Goal: Information Seeking & Learning: Learn about a topic

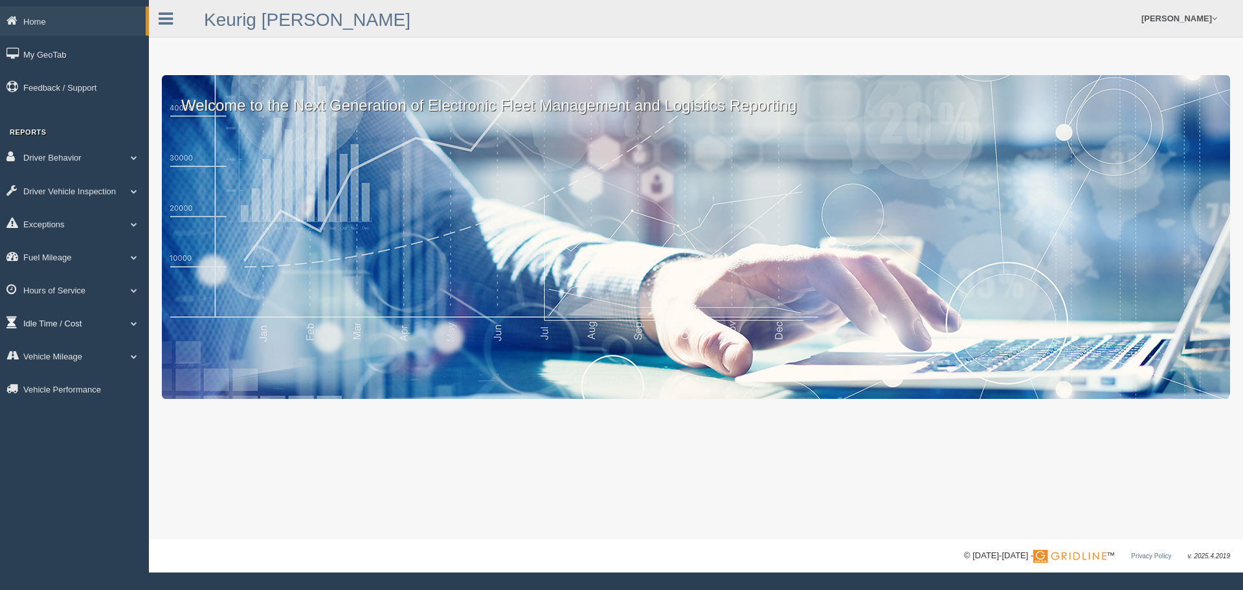
click at [126, 320] on span at bounding box center [134, 323] width 17 height 6
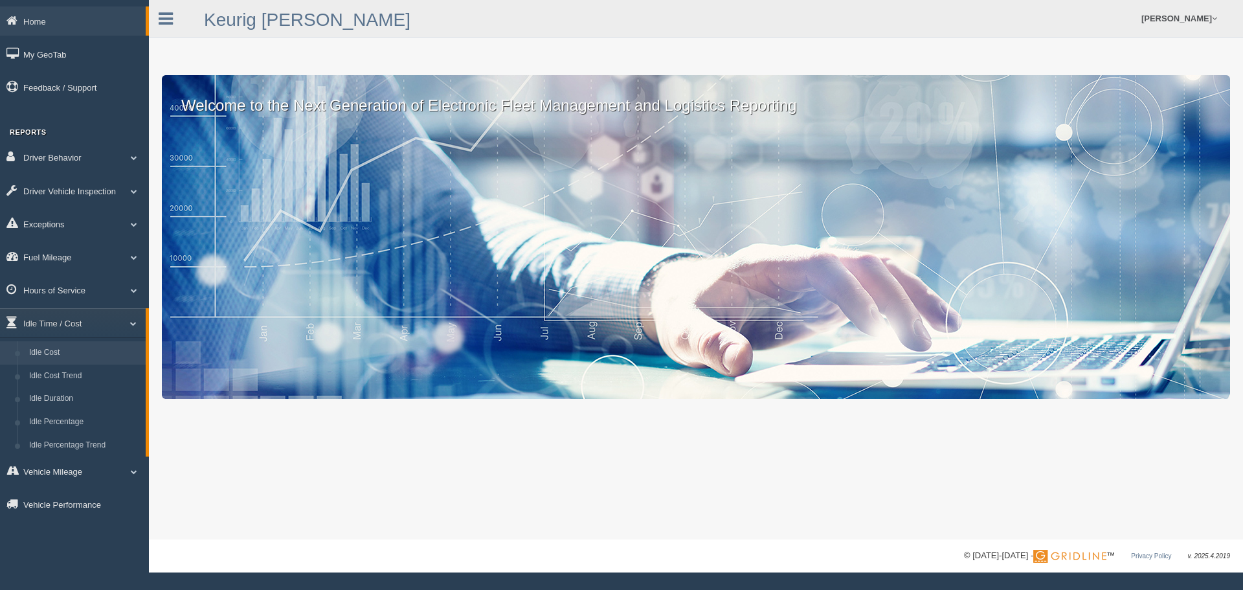
click at [59, 355] on link "Idle Cost" at bounding box center [84, 352] width 122 height 23
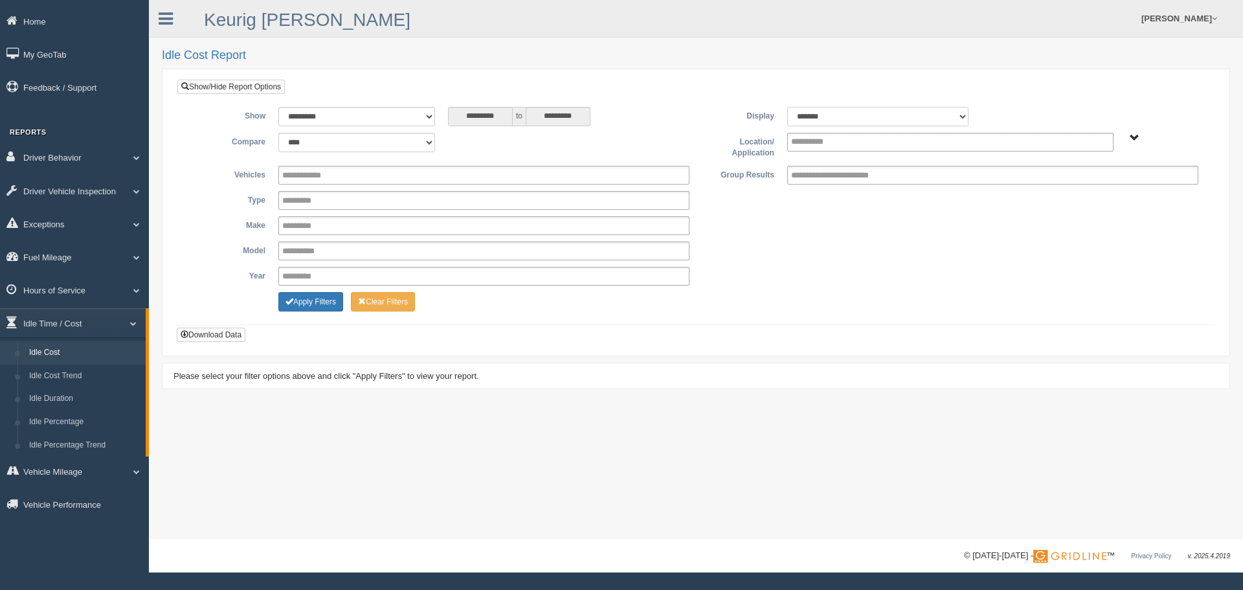
drag, startPoint x: 967, startPoint y: 113, endPoint x: 960, endPoint y: 114, distance: 7.1
click at [965, 113] on select "******* ******" at bounding box center [877, 116] width 181 height 19
click at [959, 114] on select "******* ******" at bounding box center [877, 116] width 181 height 19
click at [1134, 133] on span "Plains - OTR" at bounding box center [1135, 138] width 10 height 10
click at [1100, 186] on button "Plains - OTR" at bounding box center [1089, 184] width 60 height 14
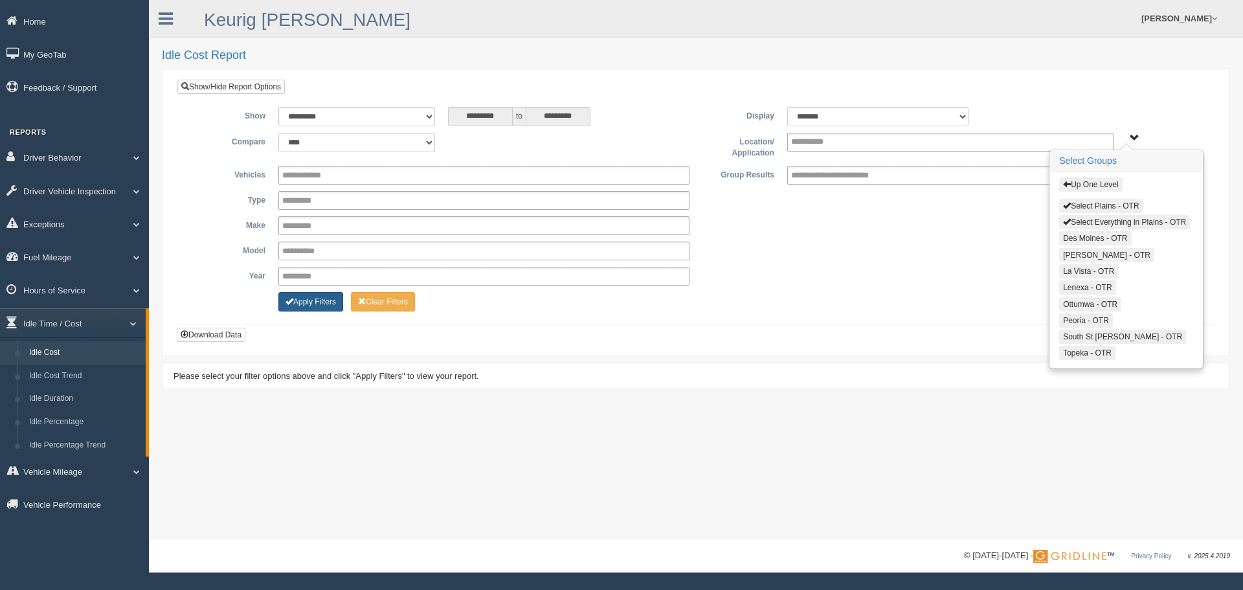
click at [303, 304] on button "Apply Filters" at bounding box center [310, 301] width 65 height 19
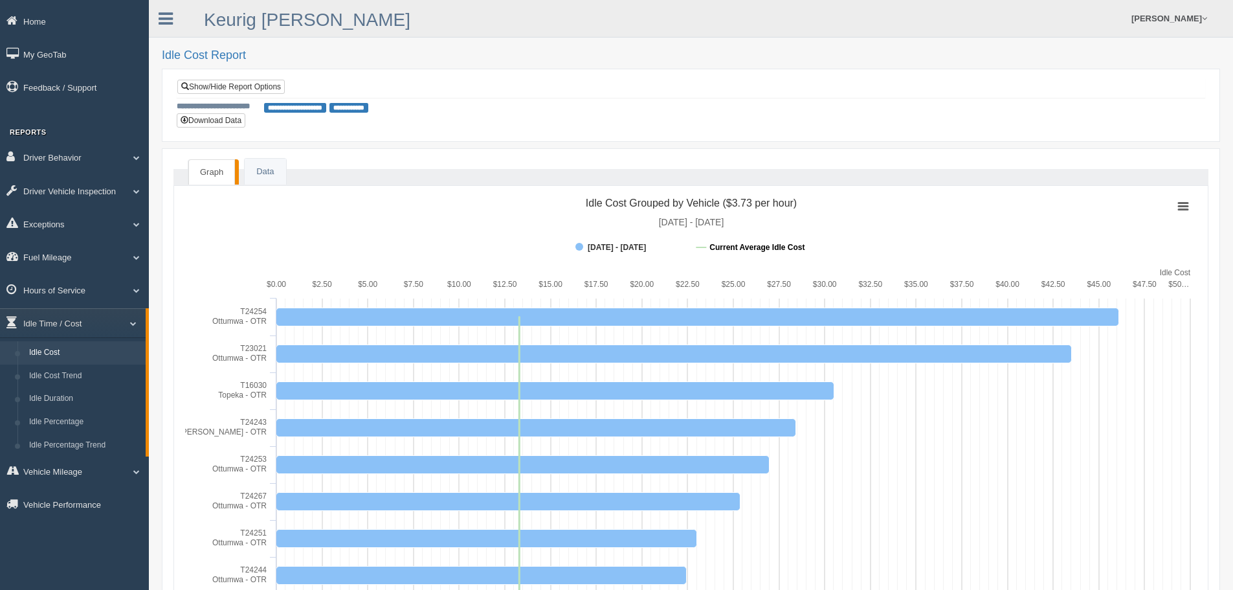
click at [737, 245] on tspan "Current Average Idle Cost" at bounding box center [756, 247] width 95 height 9
click at [761, 245] on tspan "Current Average Idle Cost" at bounding box center [756, 247] width 95 height 9
click at [260, 170] on link "Data" at bounding box center [265, 172] width 41 height 27
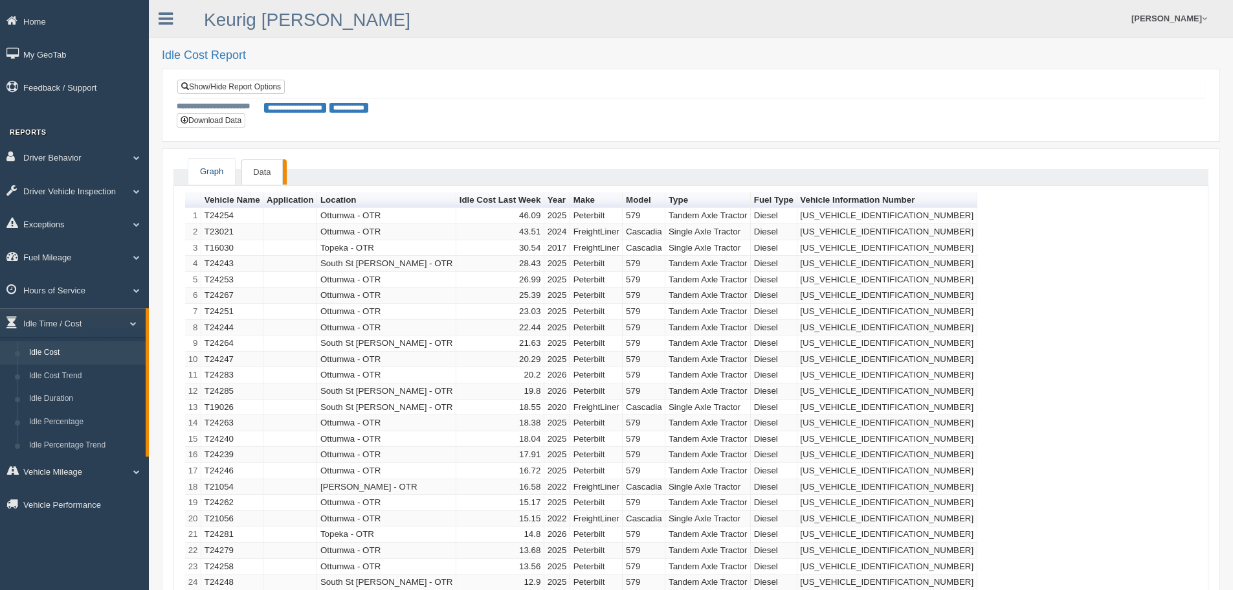
click at [218, 172] on link "Graph" at bounding box center [211, 172] width 47 height 27
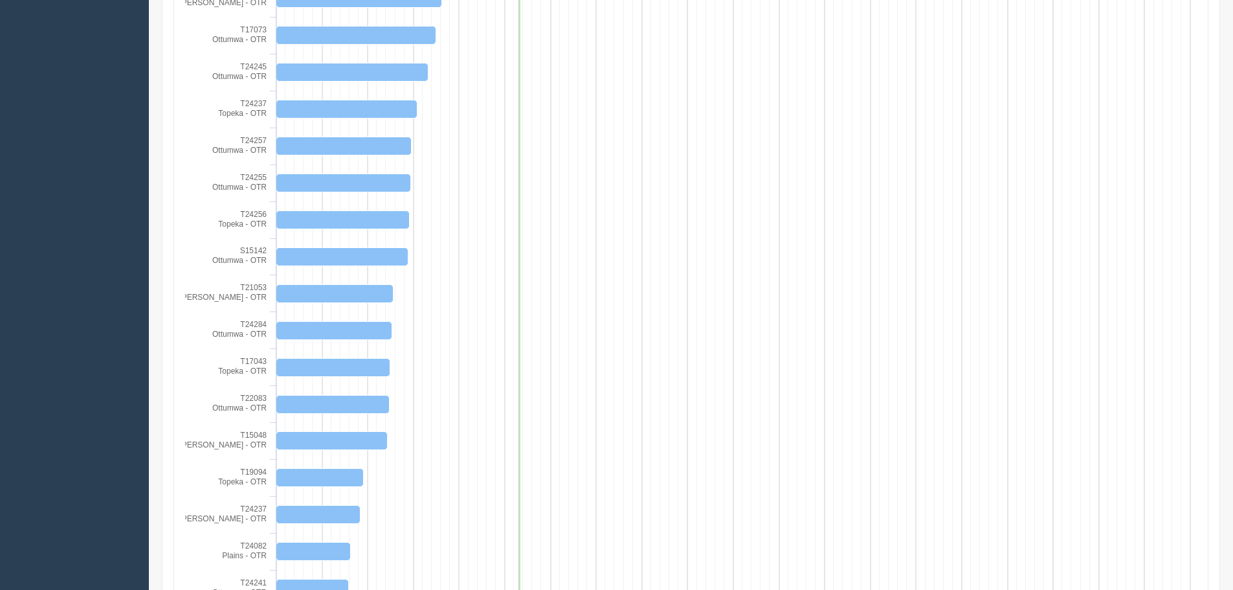
scroll to position [1981, 0]
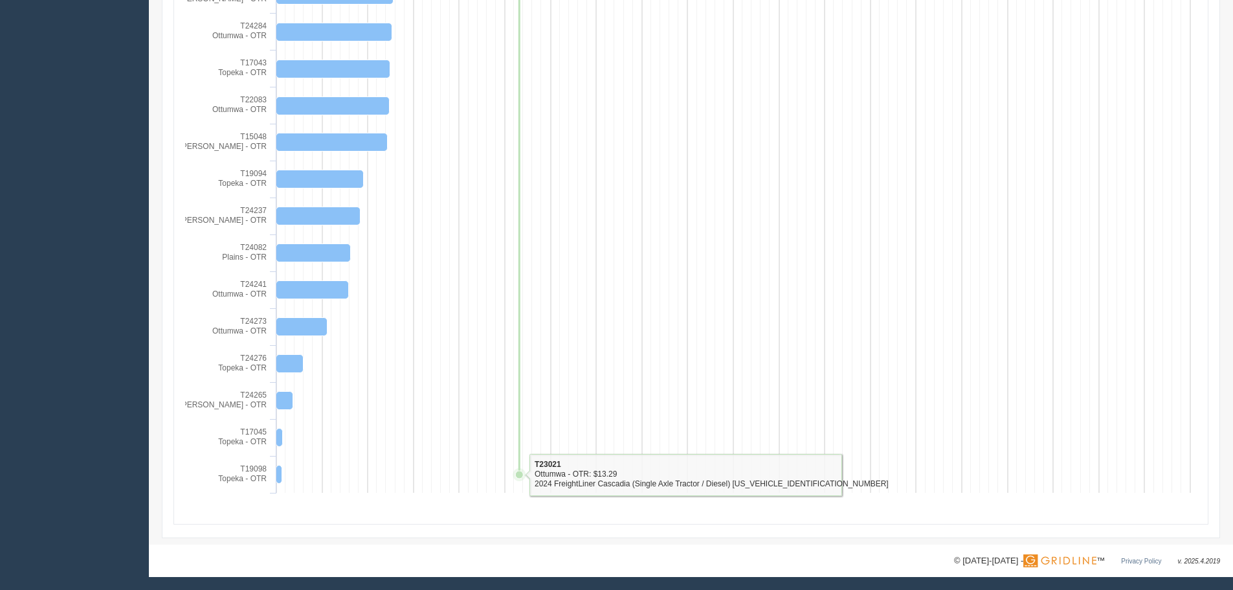
drag, startPoint x: 731, startPoint y: 210, endPoint x: 742, endPoint y: 221, distance: 16.0
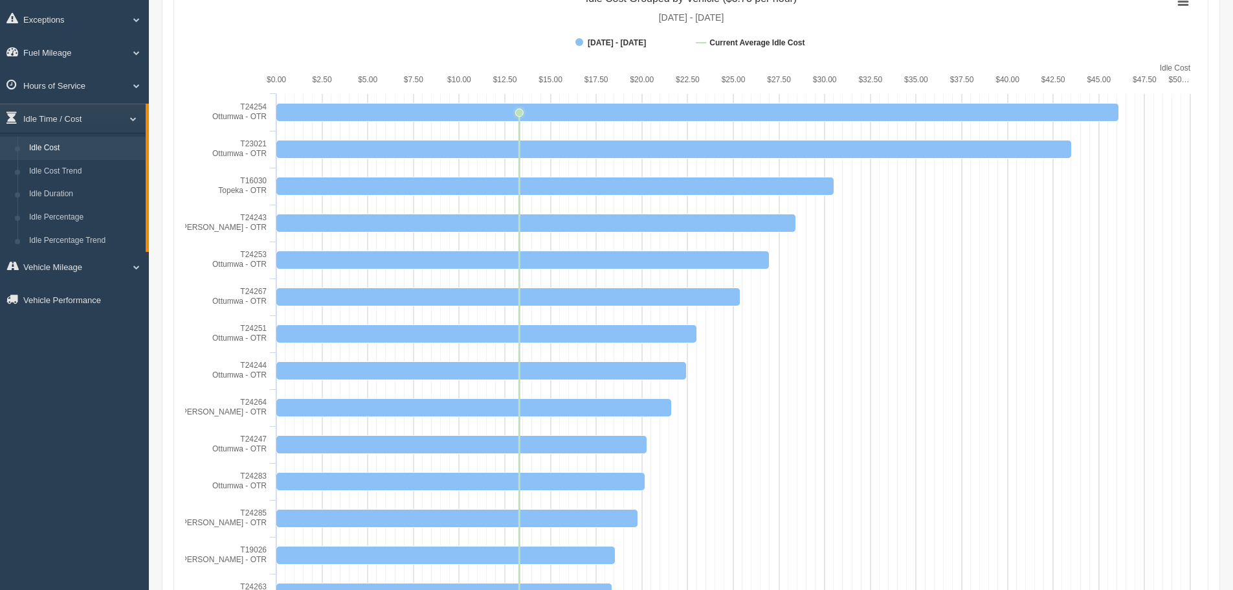
scroll to position [0, 0]
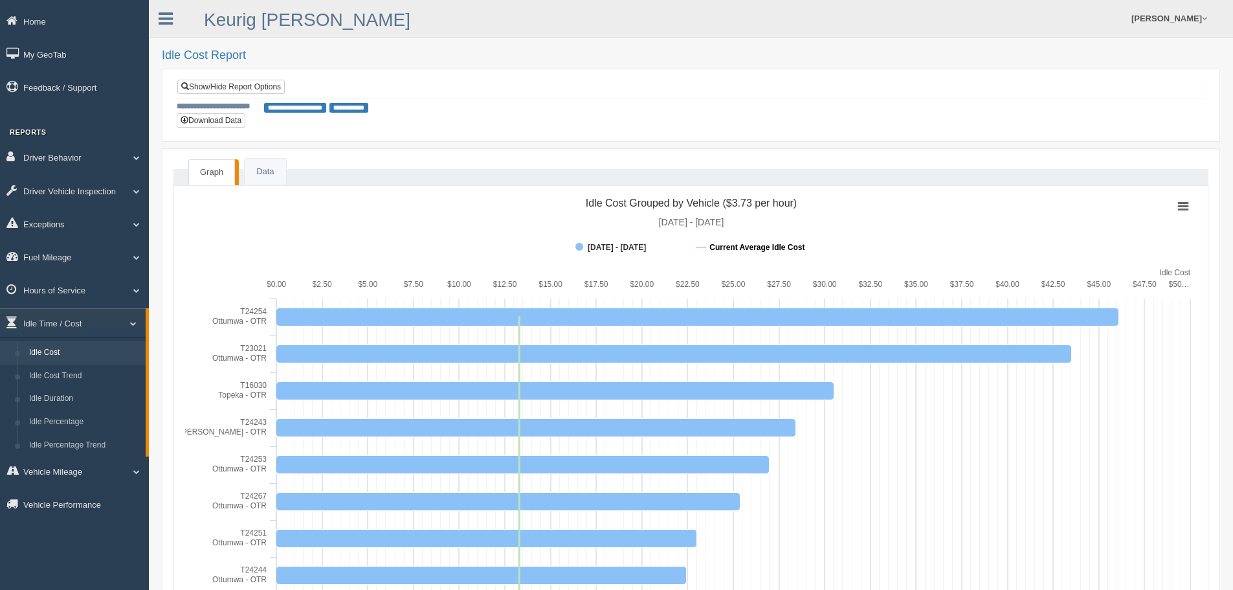
click at [762, 249] on tspan "Current Average Idle Cost" at bounding box center [756, 247] width 95 height 9
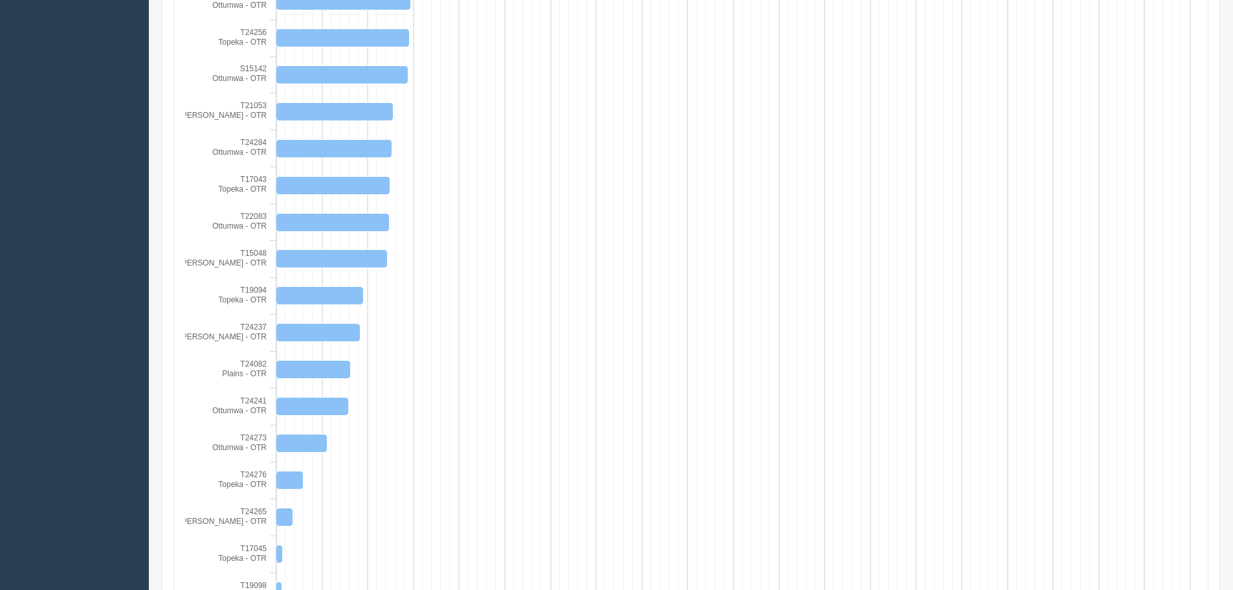
scroll to position [1981, 0]
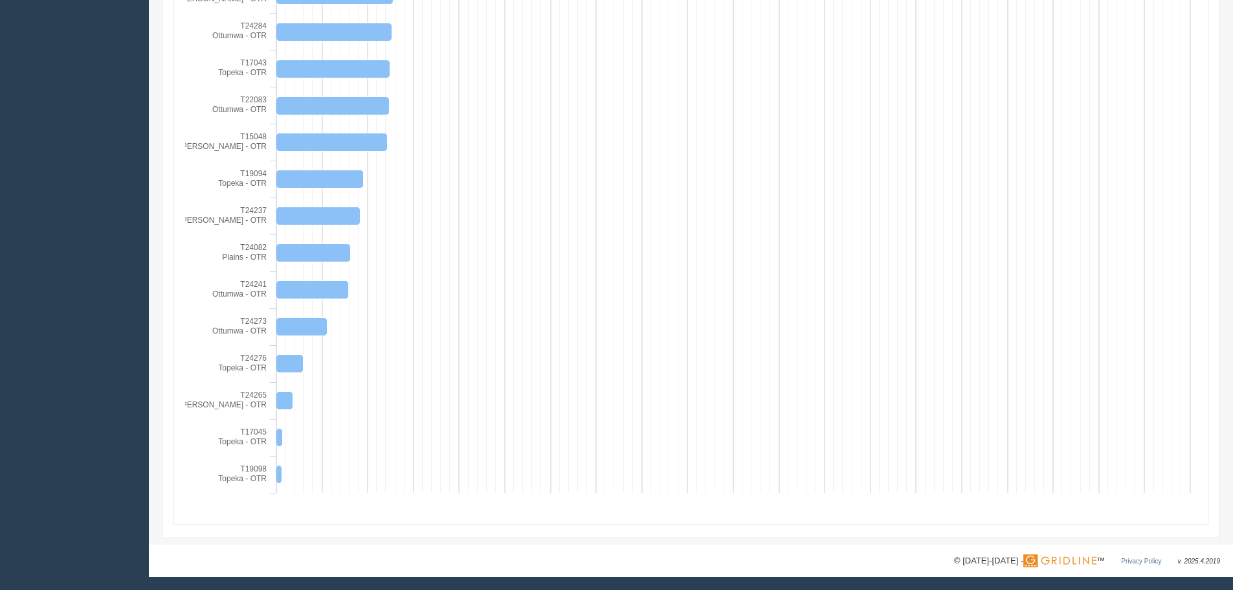
drag, startPoint x: 593, startPoint y: 512, endPoint x: 599, endPoint y: 509, distance: 7.0
drag, startPoint x: 660, startPoint y: 476, endPoint x: 671, endPoint y: 476, distance: 11.0
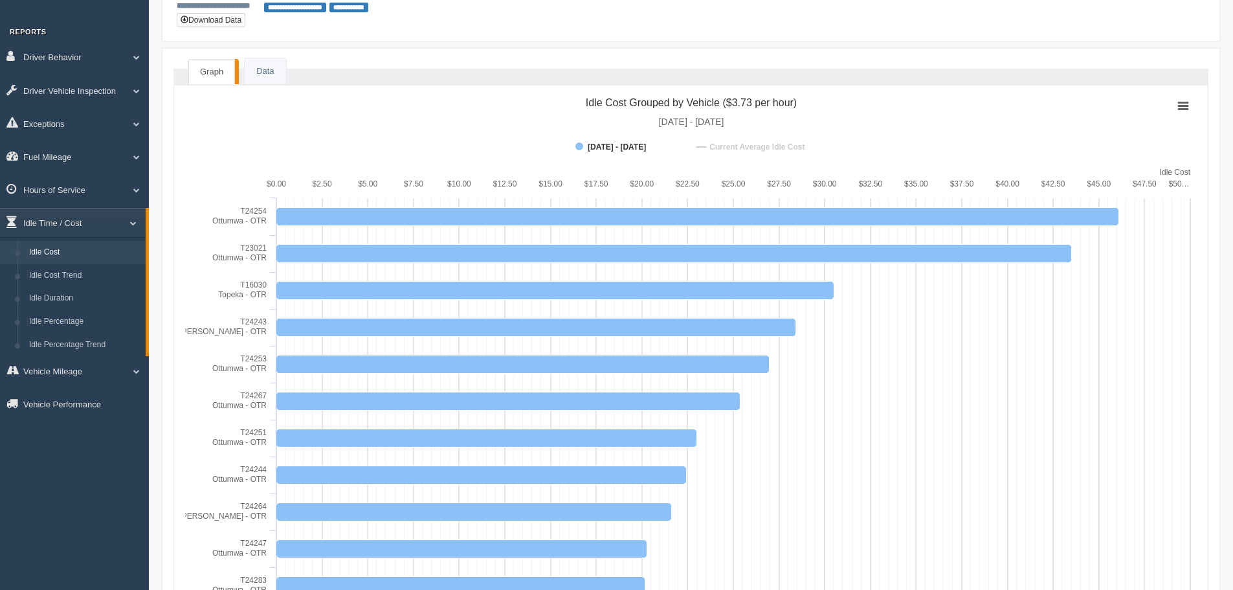
scroll to position [0, 0]
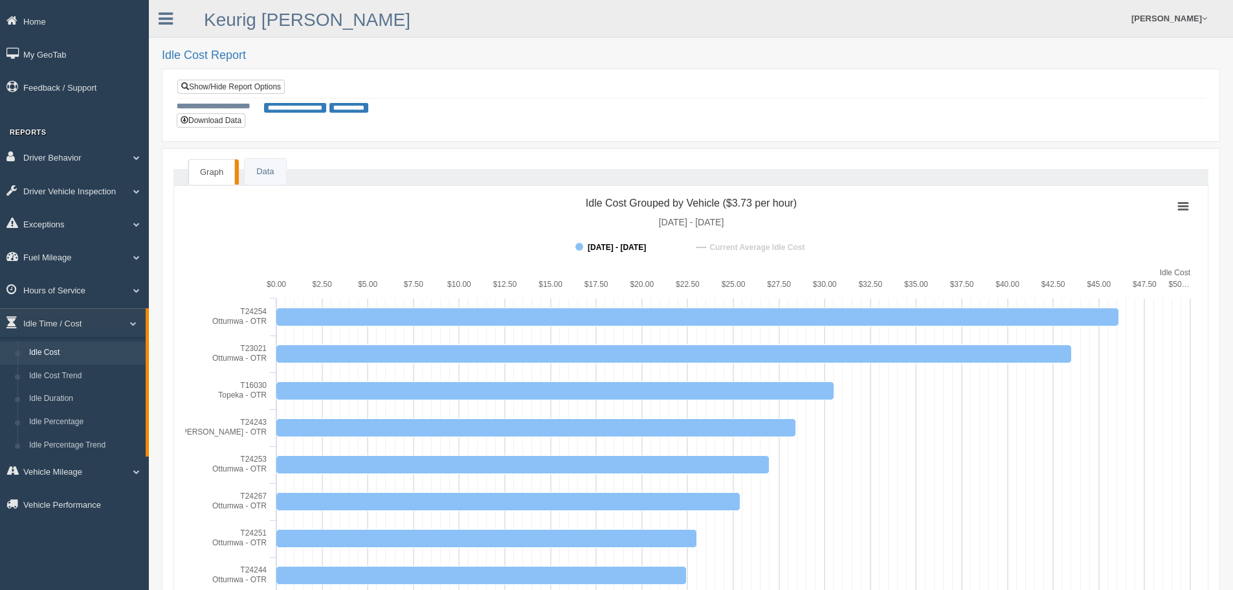
click at [646, 248] on tspan "[DATE] - [DATE]" at bounding box center [617, 247] width 58 height 9
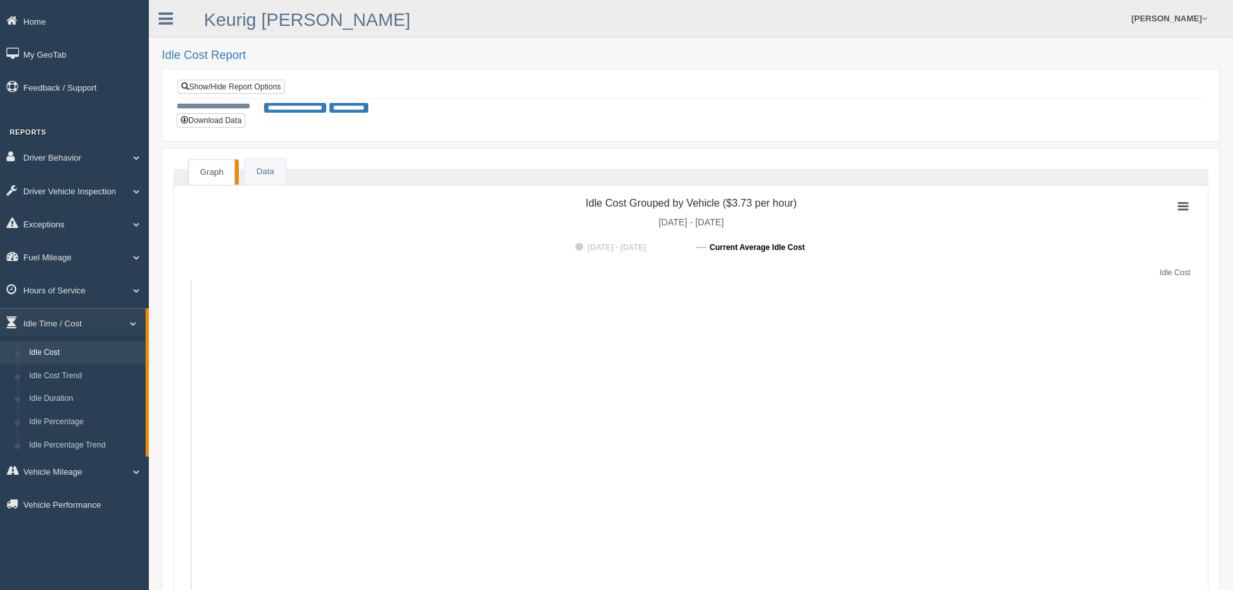
click at [735, 247] on tspan "Current Average Idle Cost" at bounding box center [756, 247] width 95 height 9
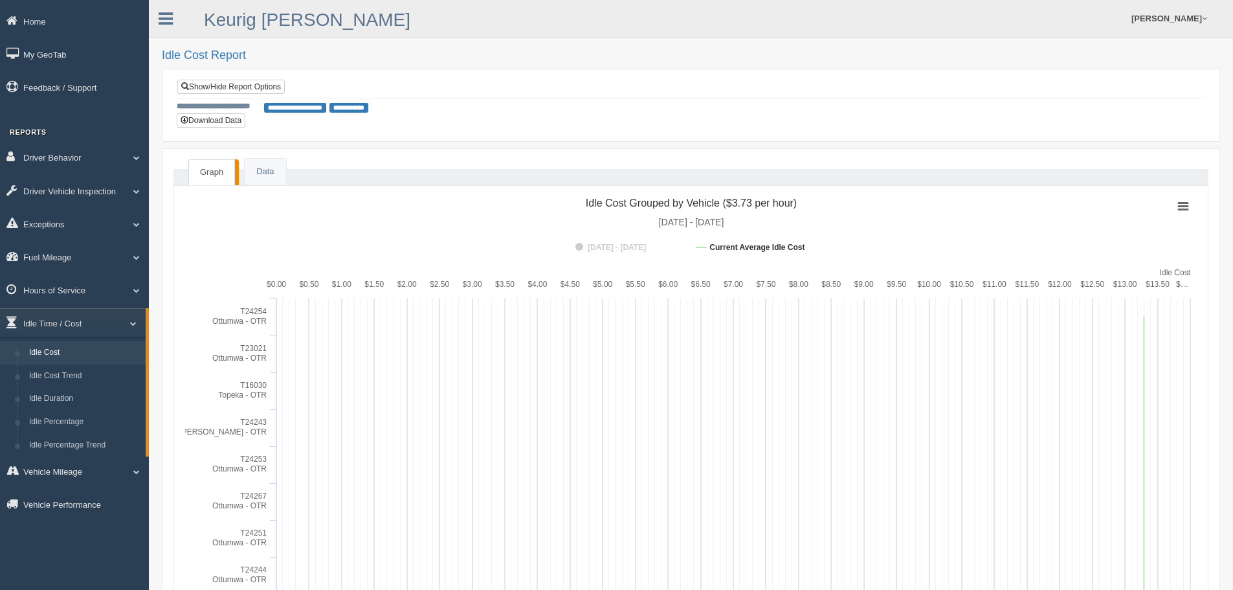
click at [211, 172] on link "Graph" at bounding box center [211, 172] width 47 height 27
click at [643, 244] on tspan "[DATE] - [DATE]" at bounding box center [617, 247] width 58 height 9
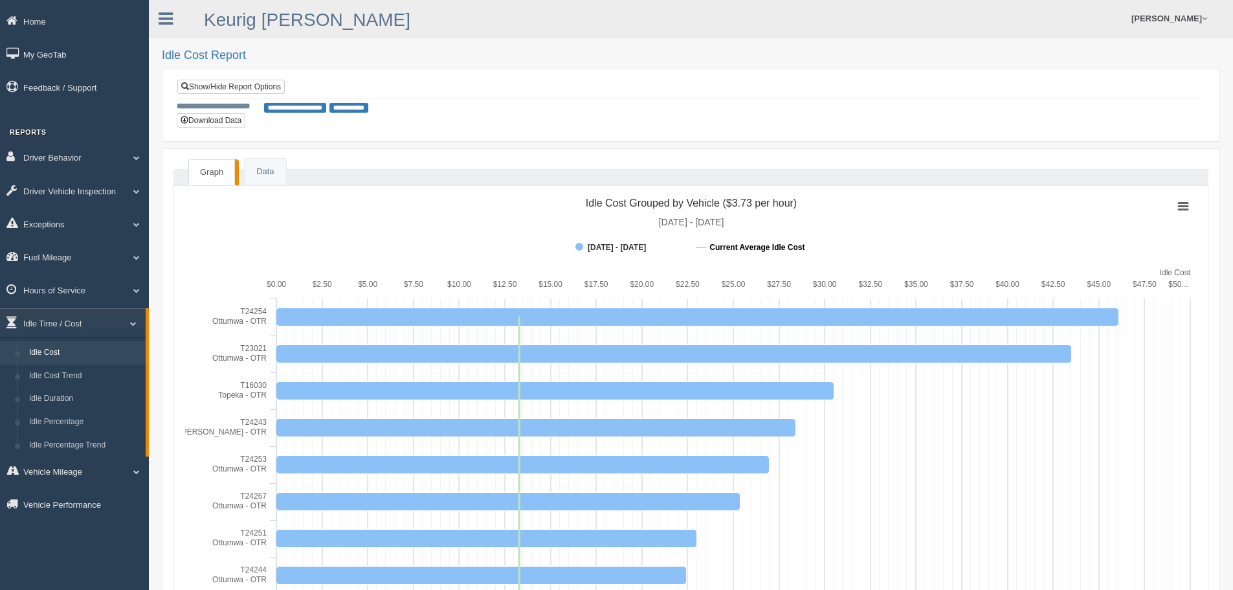
click at [763, 247] on tspan "Current Average Idle Cost" at bounding box center [756, 247] width 95 height 9
click at [215, 124] on button "Download Data" at bounding box center [211, 120] width 69 height 14
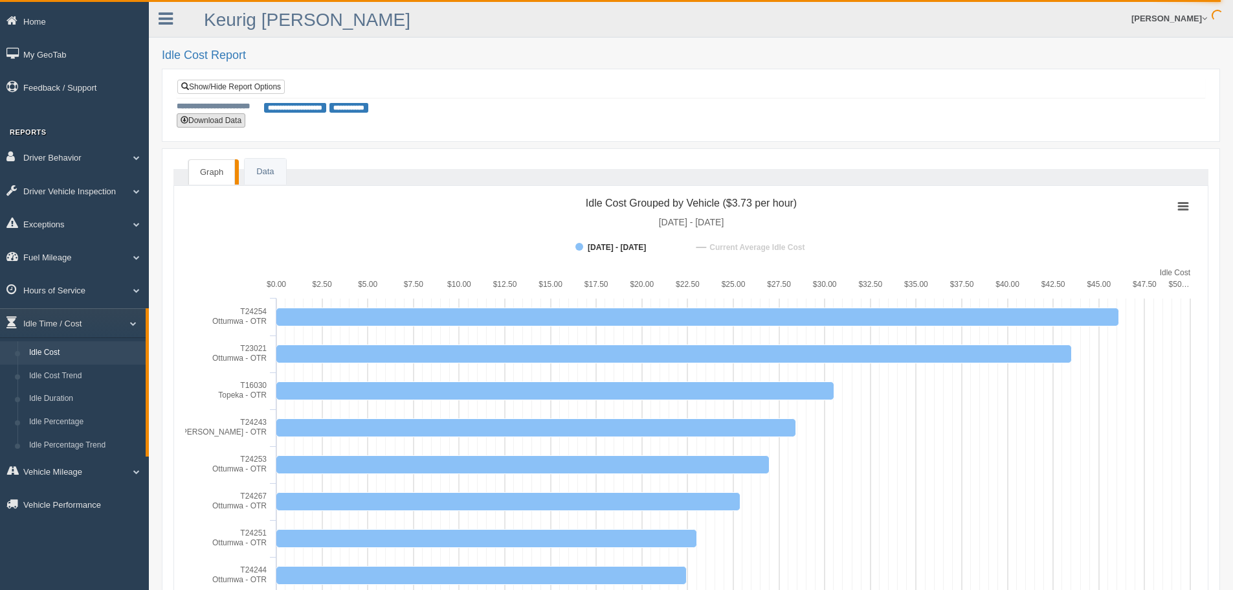
click at [215, 118] on button "Download Data" at bounding box center [211, 120] width 69 height 14
click at [133, 321] on span at bounding box center [128, 323] width 17 height 6
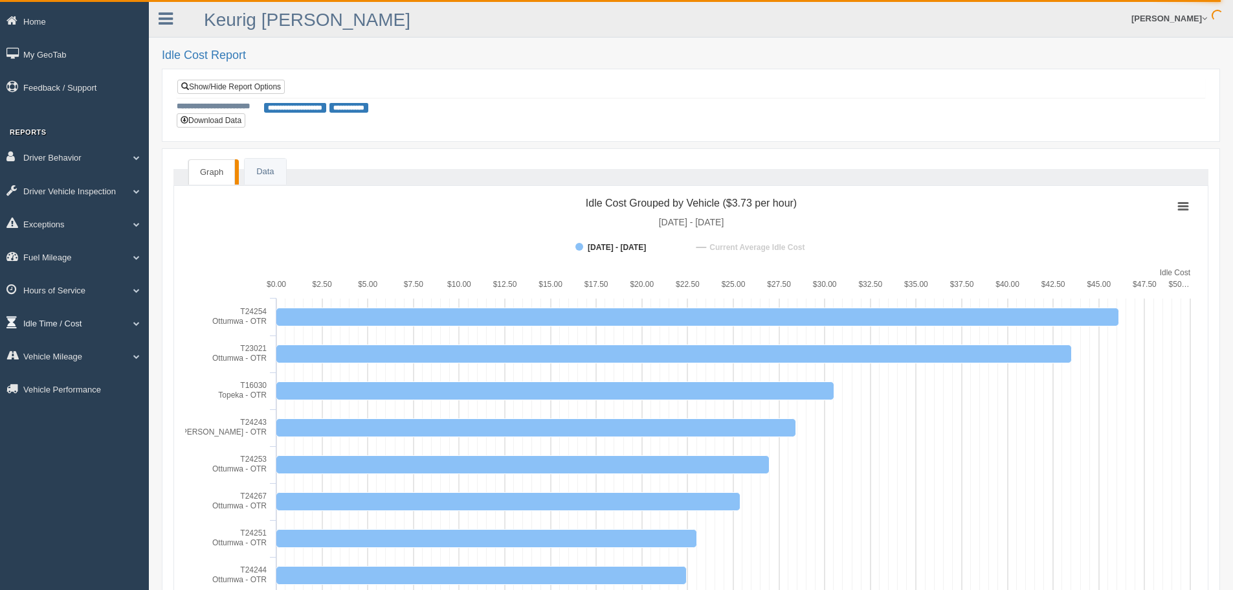
click at [82, 320] on link "Idle Time / Cost" at bounding box center [74, 322] width 149 height 29
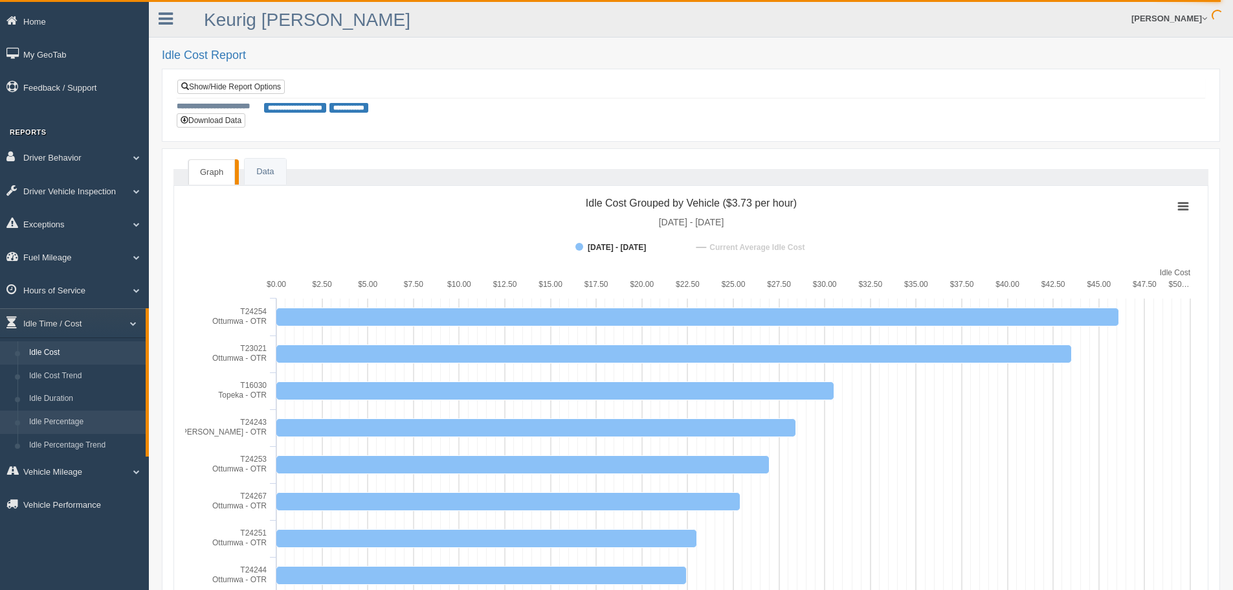
click at [54, 421] on link "Idle Percentage" at bounding box center [84, 421] width 122 height 23
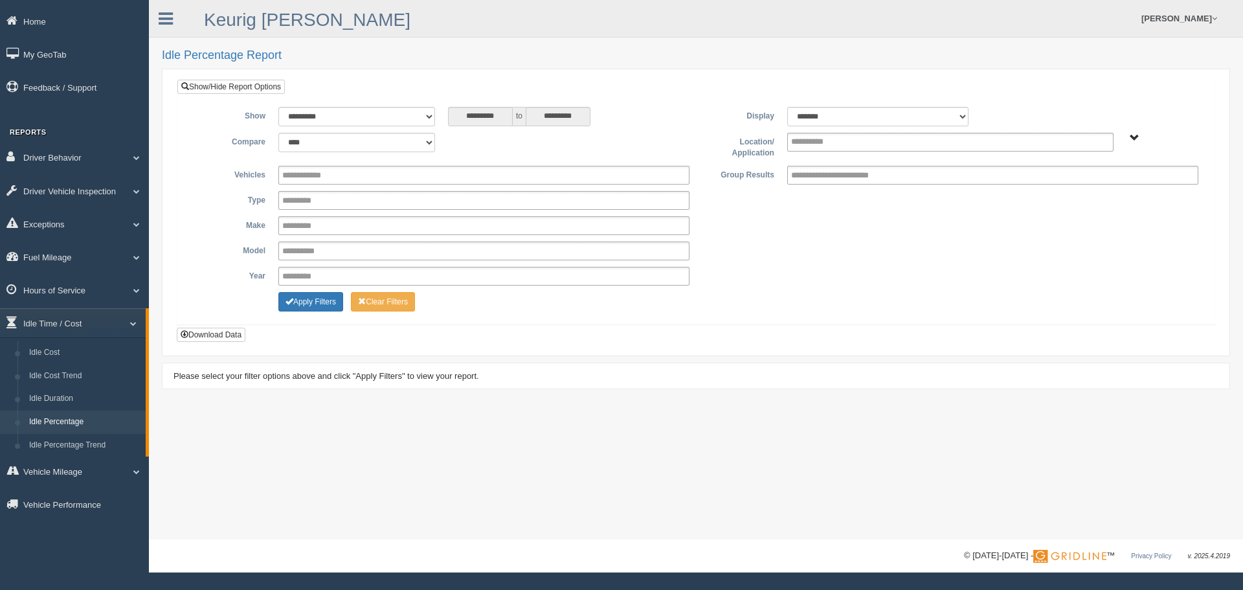
click at [1138, 139] on span "Plains - OTR" at bounding box center [1135, 138] width 10 height 10
click at [1087, 186] on button "Plains - OTR" at bounding box center [1089, 184] width 60 height 14
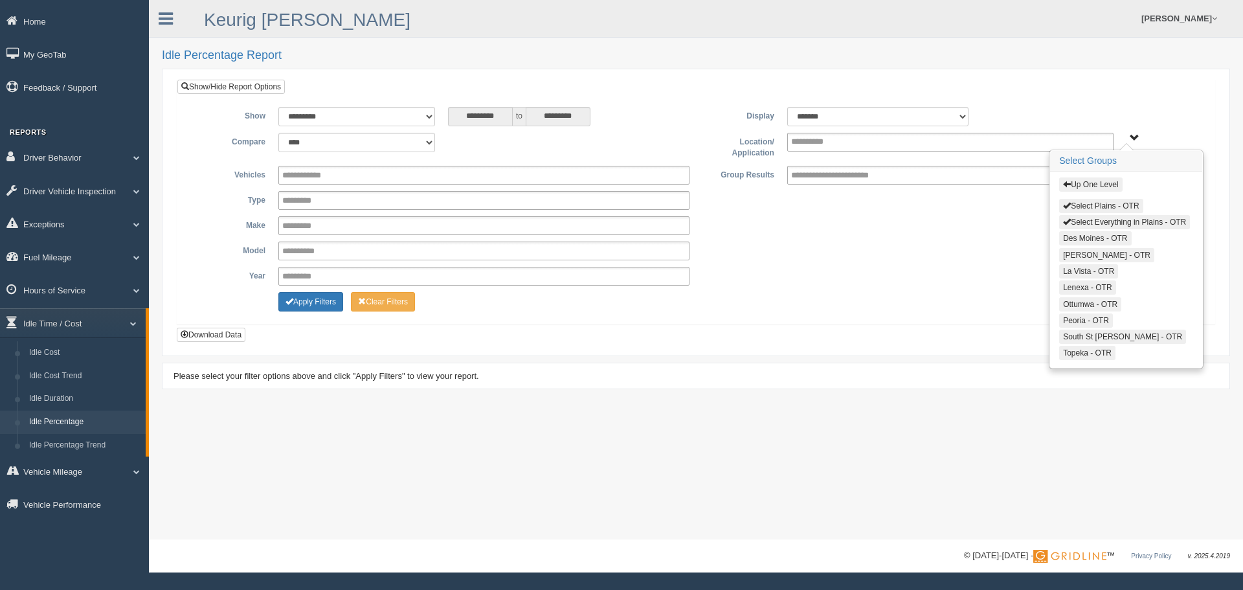
click at [1097, 205] on button "Select Plains - OTR" at bounding box center [1100, 206] width 83 height 14
click at [1089, 221] on button "Select Everything in Plains - OTR" at bounding box center [1124, 222] width 131 height 14
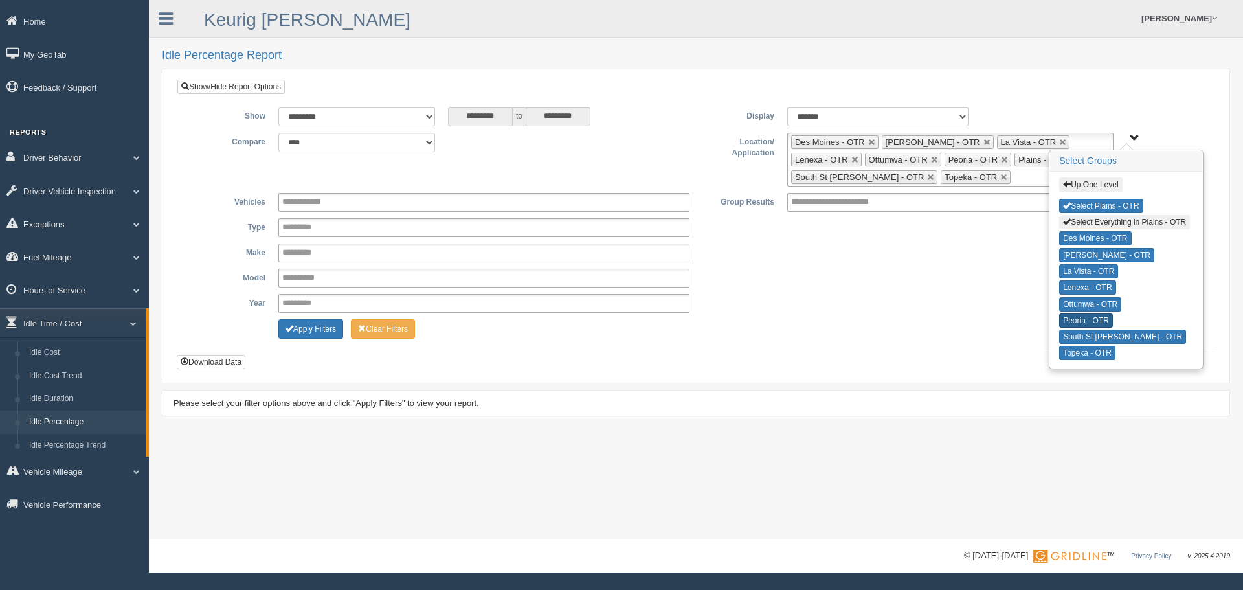
click at [1077, 320] on button "Peoria - OTR" at bounding box center [1086, 320] width 54 height 14
click at [298, 326] on button "Apply Filters" at bounding box center [310, 328] width 65 height 19
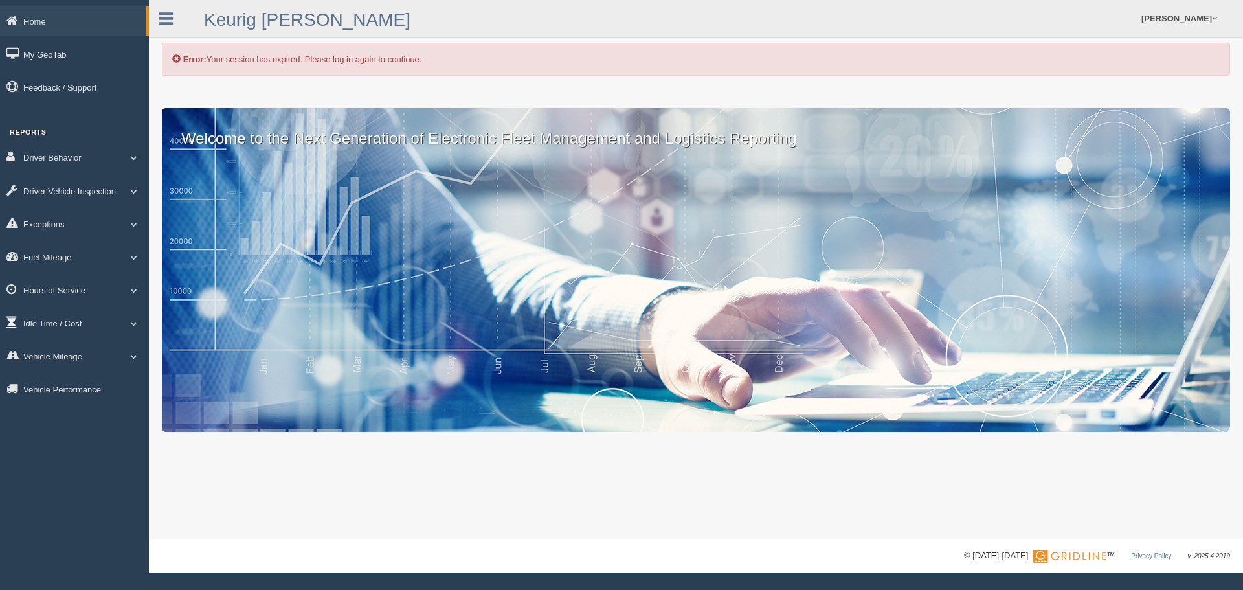
click at [60, 320] on link "Idle Time / Cost" at bounding box center [74, 322] width 149 height 29
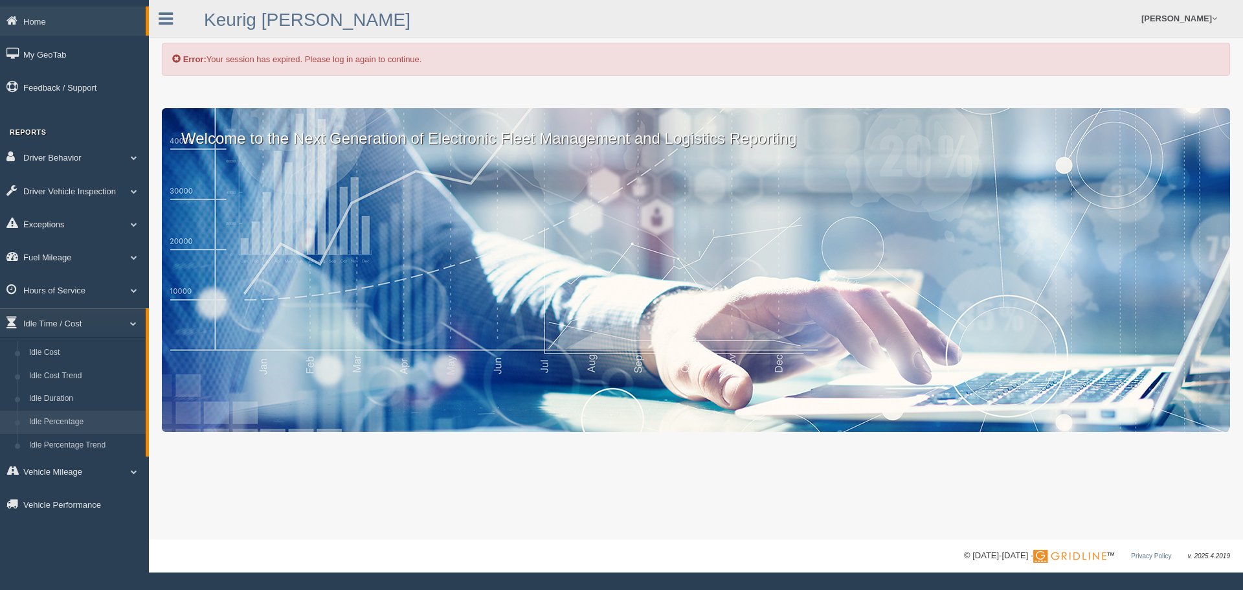
click at [64, 420] on link "Idle Percentage" at bounding box center [84, 421] width 122 height 23
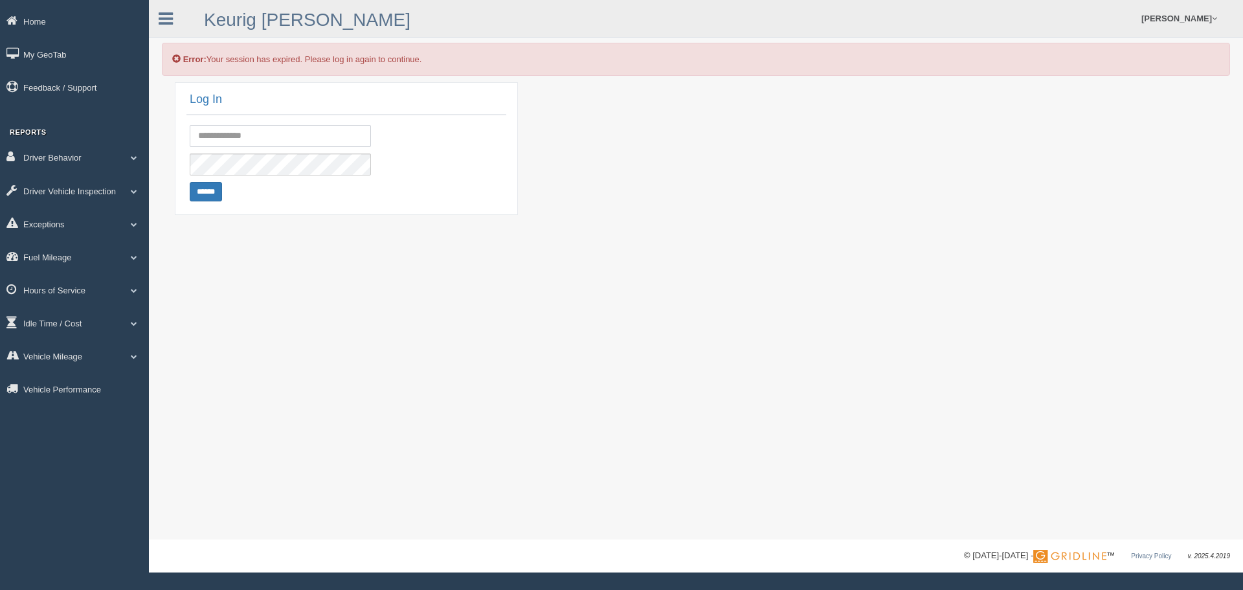
click at [250, 130] on input "text" at bounding box center [280, 136] width 181 height 22
type input "**********"
click at [211, 197] on input "******" at bounding box center [206, 191] width 32 height 19
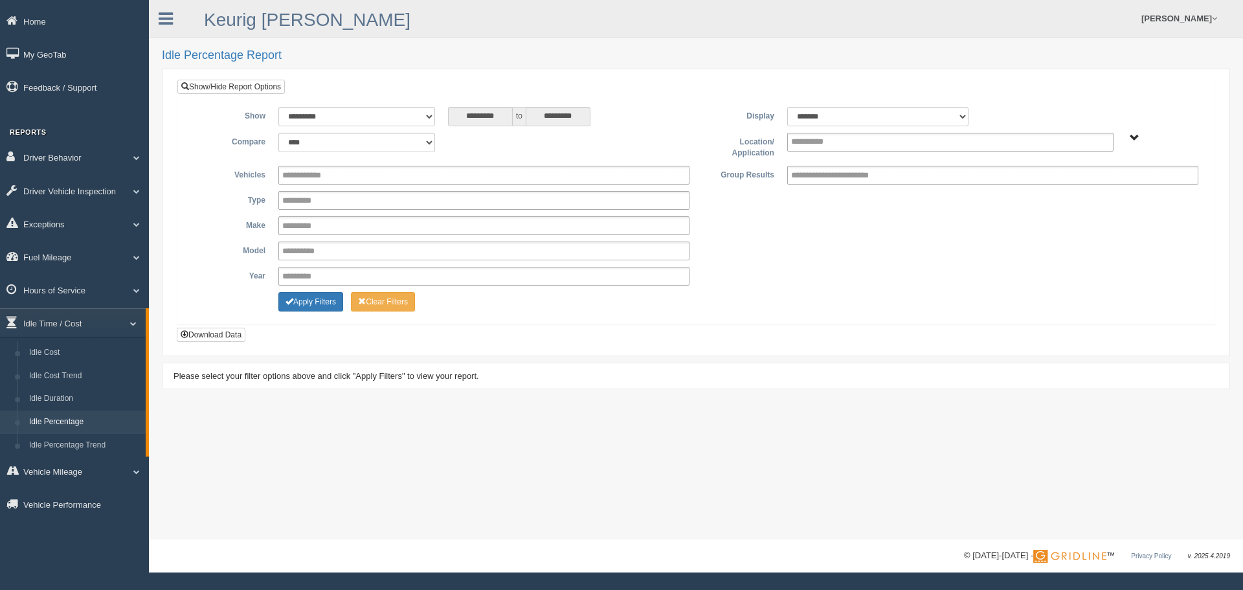
click at [1141, 141] on div "Plains - OTR" at bounding box center [1162, 138] width 72 height 10
click at [1133, 137] on span "Plains - OTR" at bounding box center [1135, 138] width 10 height 10
click at [1093, 183] on button "Plains - OTR" at bounding box center [1089, 184] width 60 height 14
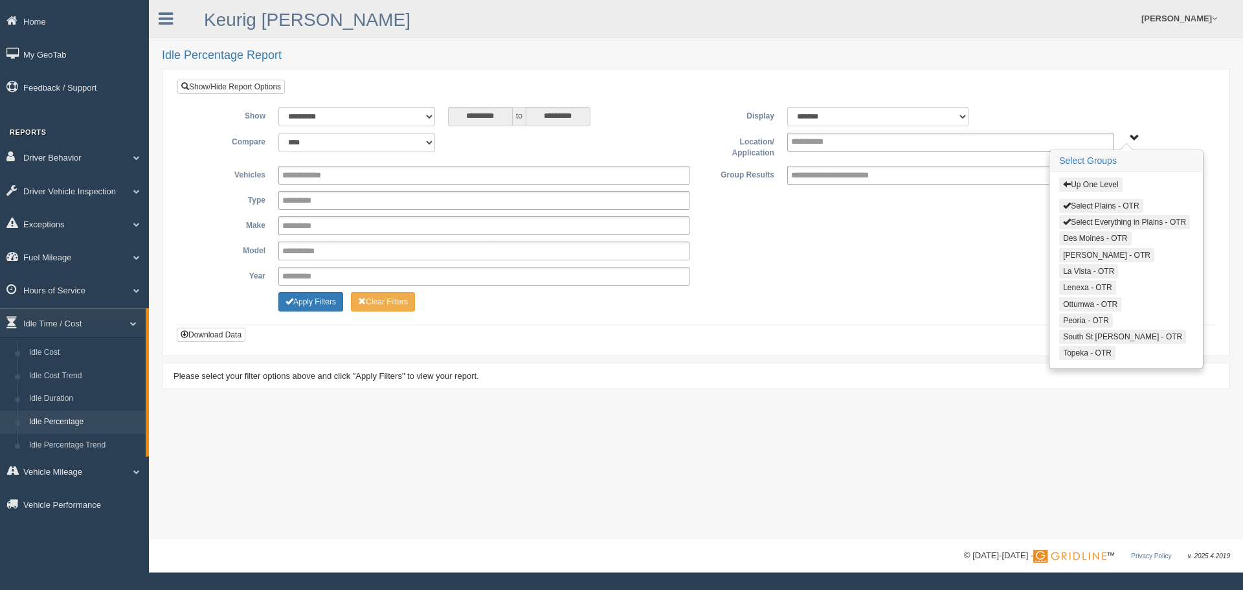
click at [1099, 225] on button "Select Everything in Plains - OTR" at bounding box center [1124, 222] width 131 height 14
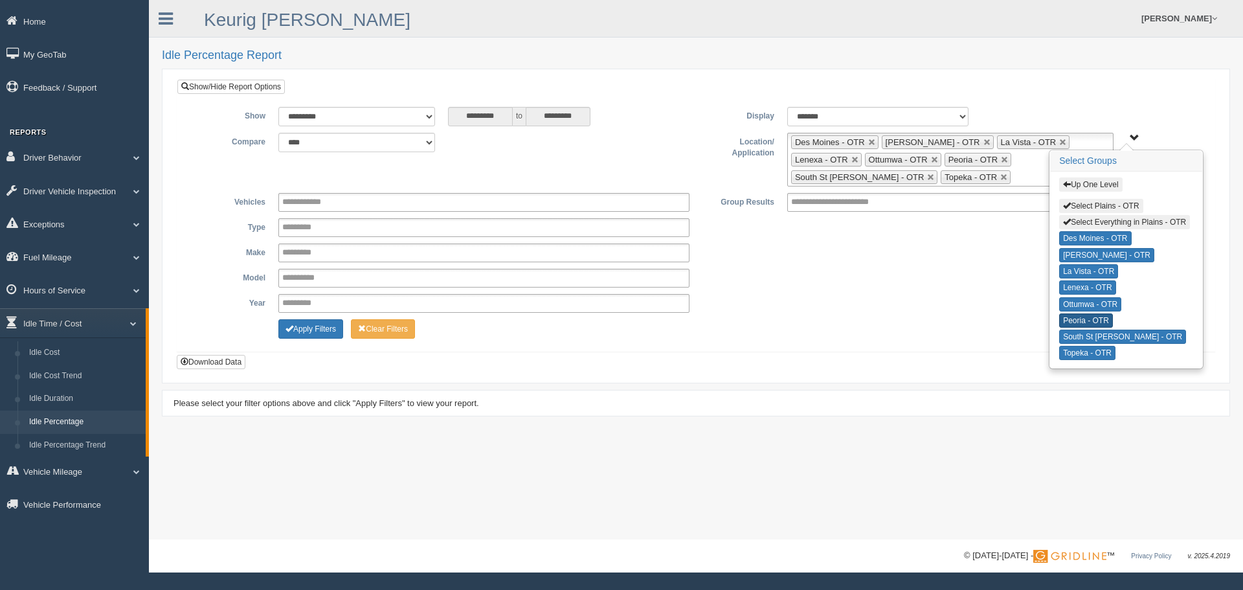
click at [1083, 314] on button "Peoria - OTR" at bounding box center [1086, 320] width 54 height 14
click at [304, 322] on button "Apply Filters" at bounding box center [310, 328] width 65 height 19
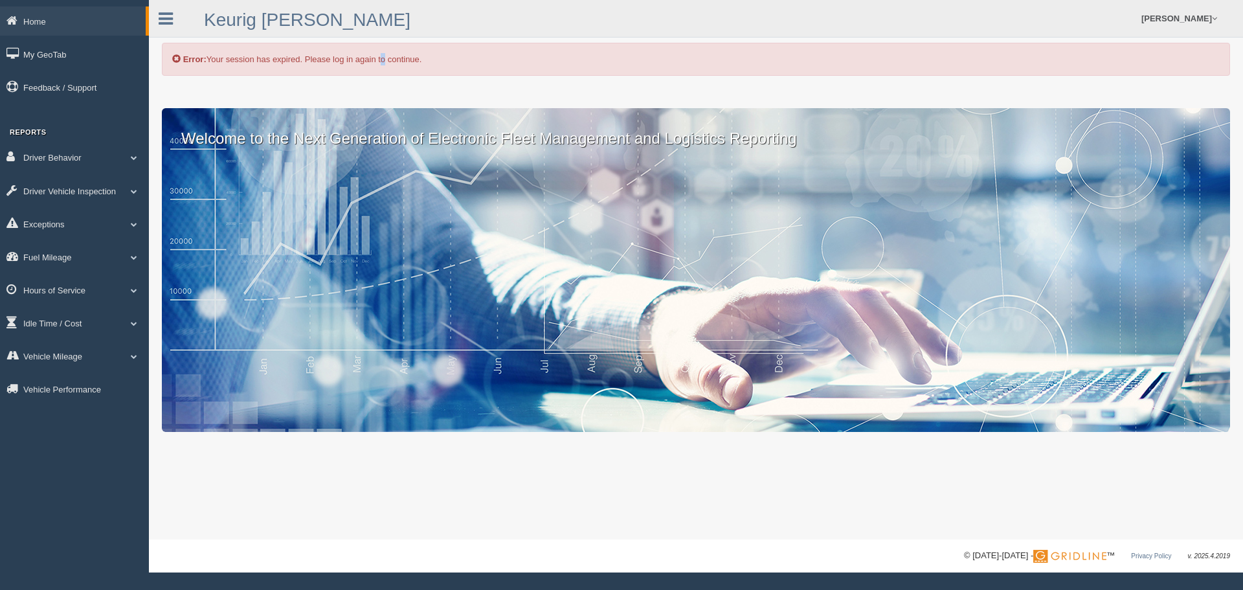
drag, startPoint x: 380, startPoint y: 61, endPoint x: 425, endPoint y: 59, distance: 44.7
click at [392, 65] on div "Error: Your session has expired. Please log in again to continue." at bounding box center [696, 59] width 1068 height 33
click at [48, 321] on link "Idle Time / Cost" at bounding box center [74, 322] width 149 height 29
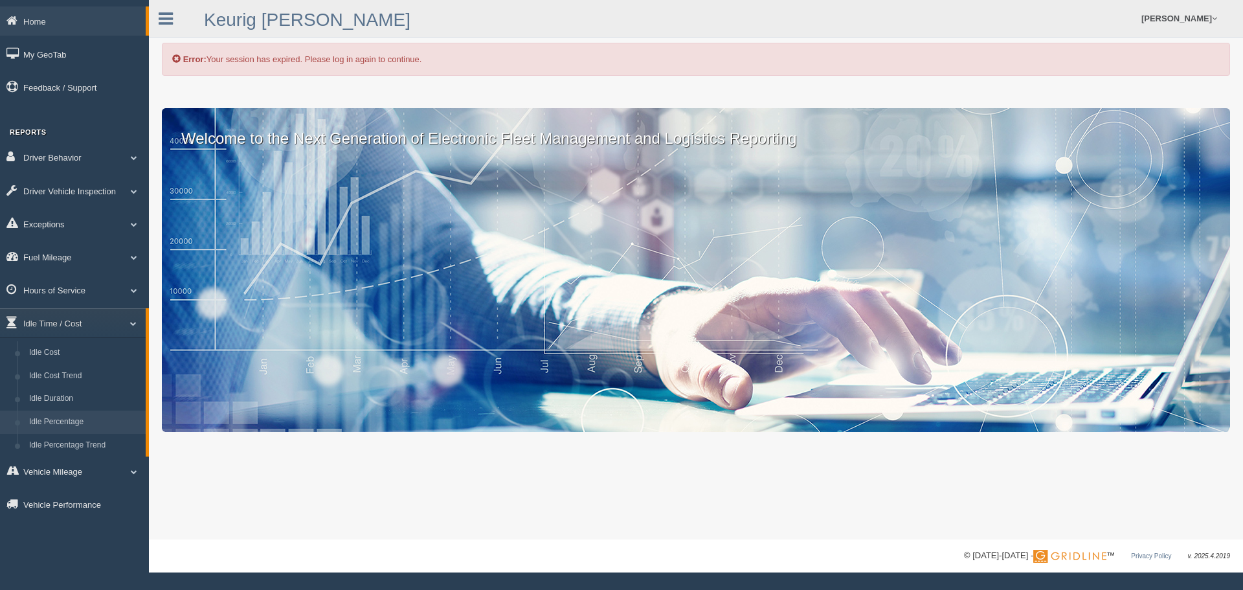
click at [57, 421] on link "Idle Percentage" at bounding box center [84, 421] width 122 height 23
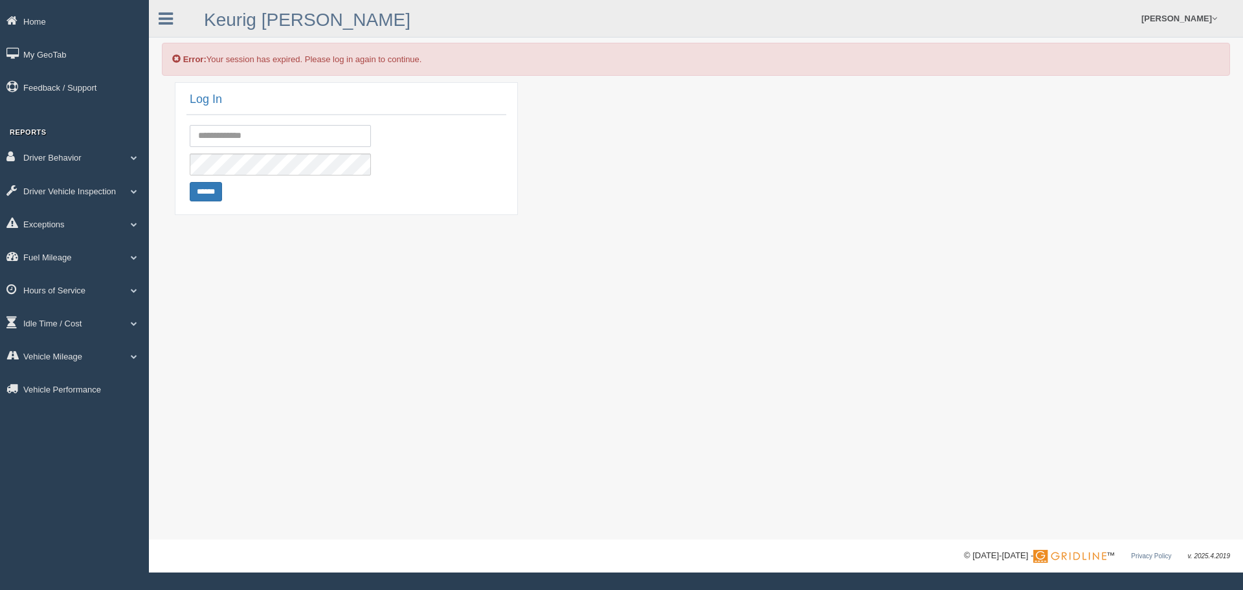
click at [241, 137] on input "text" at bounding box center [280, 136] width 181 height 22
type input "**********"
click at [212, 186] on input "******" at bounding box center [206, 191] width 32 height 19
click at [265, 131] on input "text" at bounding box center [280, 136] width 181 height 22
type input "**********"
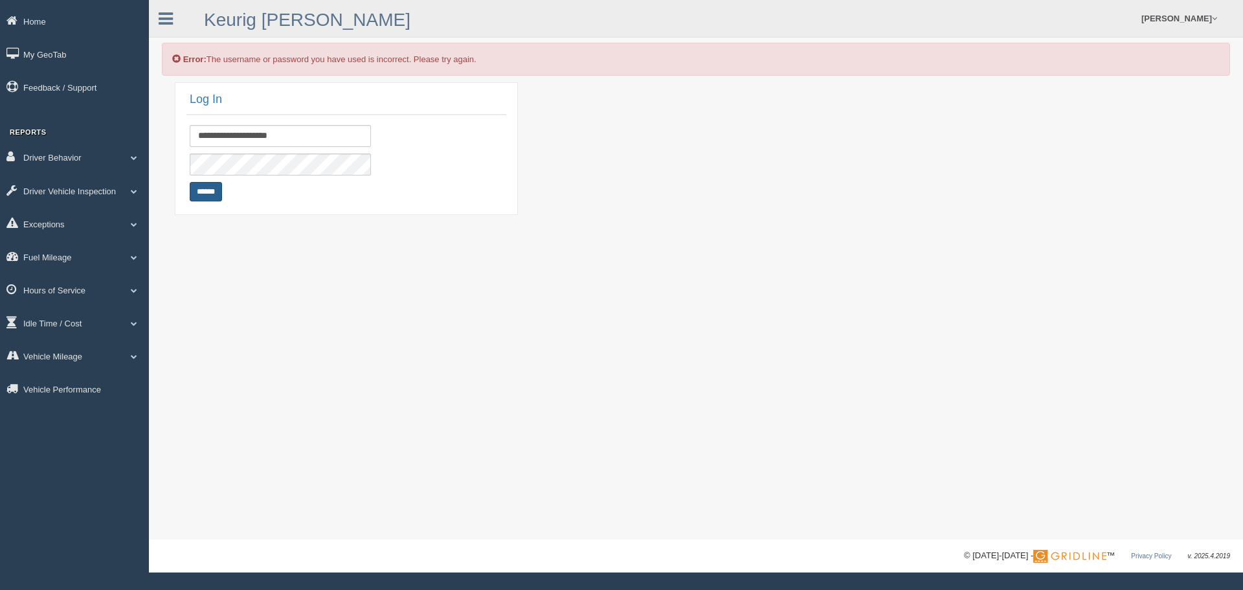
click at [208, 185] on input "******" at bounding box center [206, 191] width 32 height 19
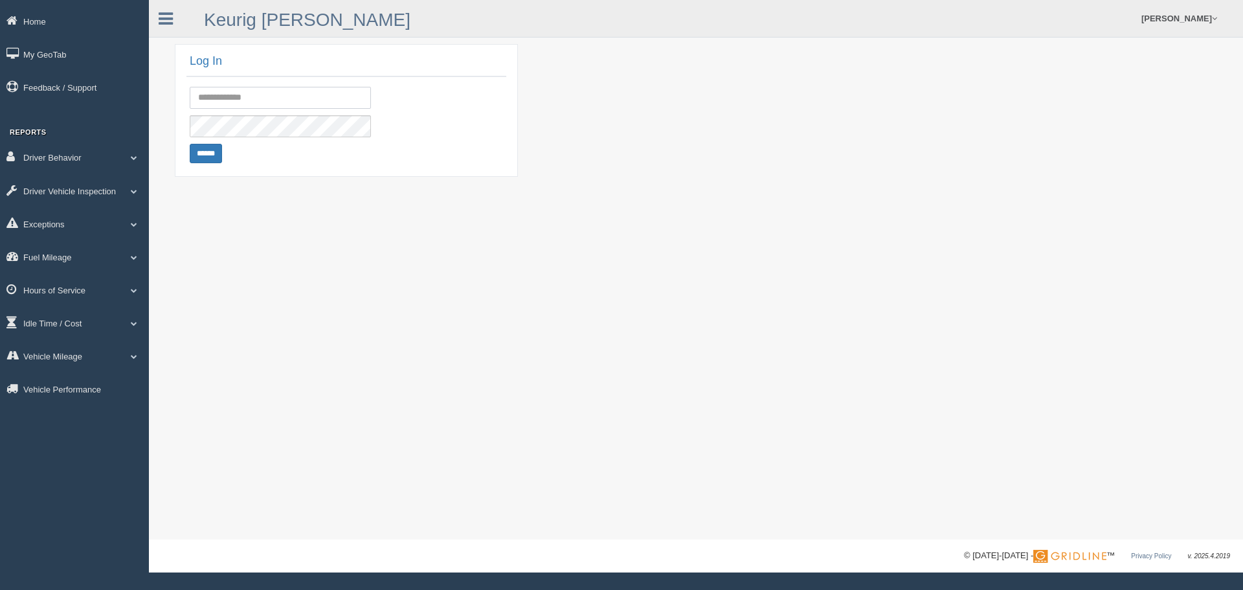
click at [280, 105] on input "text" at bounding box center [280, 98] width 181 height 22
type input "**********"
click at [280, 114] on div "**********" at bounding box center [346, 101] width 326 height 28
click at [193, 148] on input "******" at bounding box center [206, 153] width 32 height 19
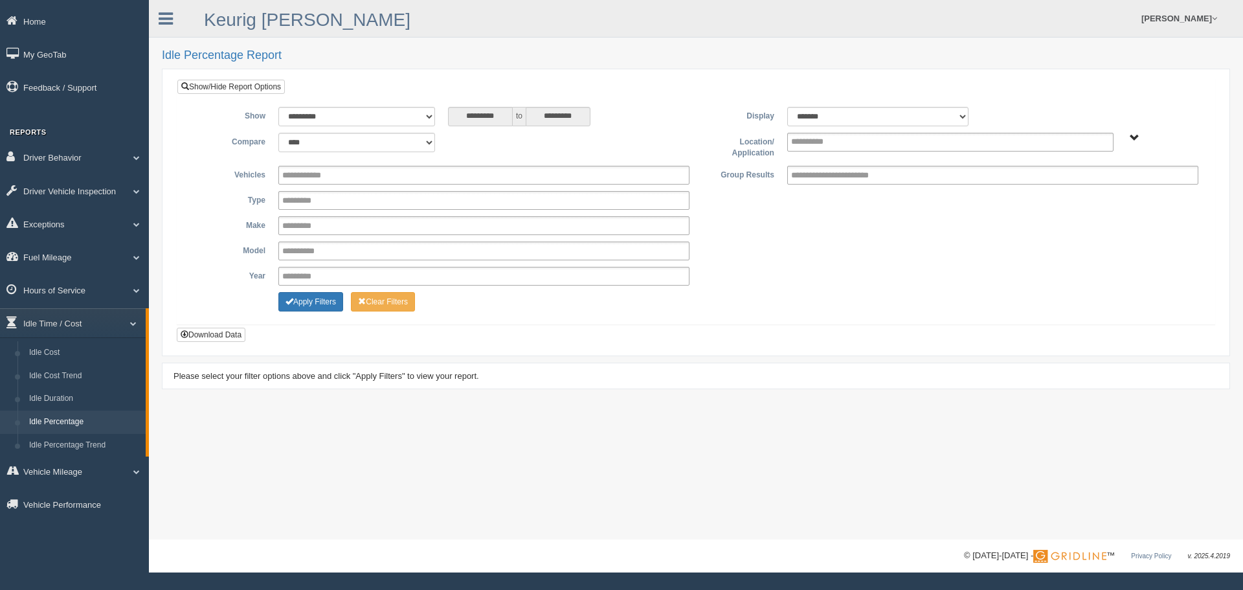
click at [1131, 142] on span "Plains - OTR" at bounding box center [1135, 138] width 10 height 10
click at [1084, 186] on button "Plains - OTR" at bounding box center [1089, 184] width 60 height 14
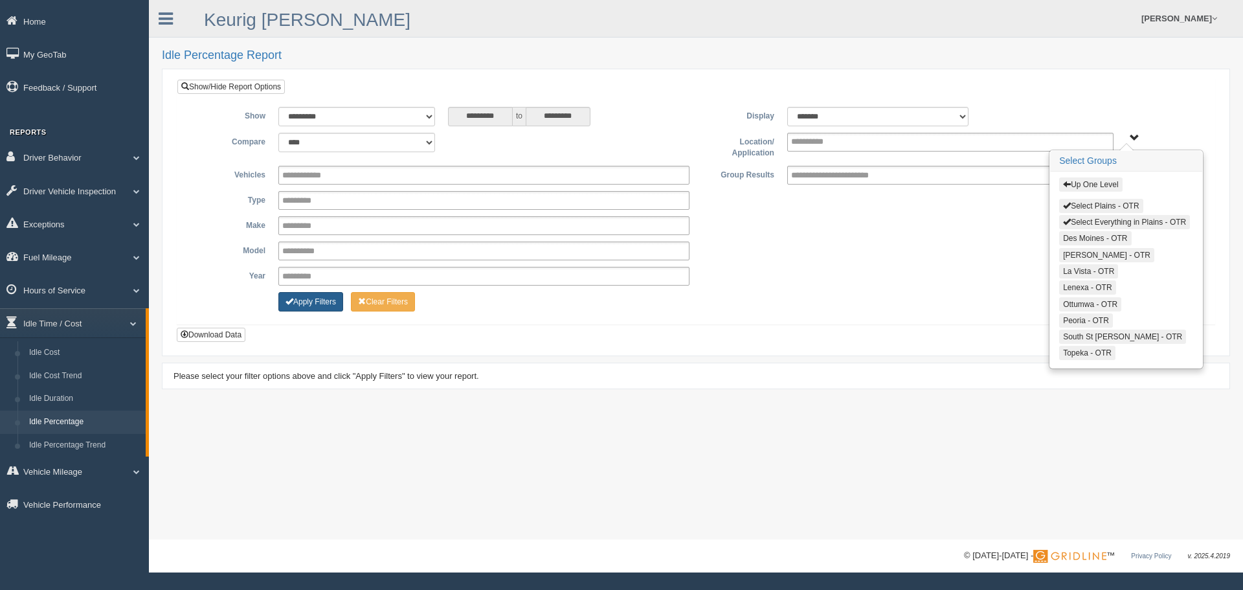
click at [307, 303] on button "Apply Filters" at bounding box center [310, 301] width 65 height 19
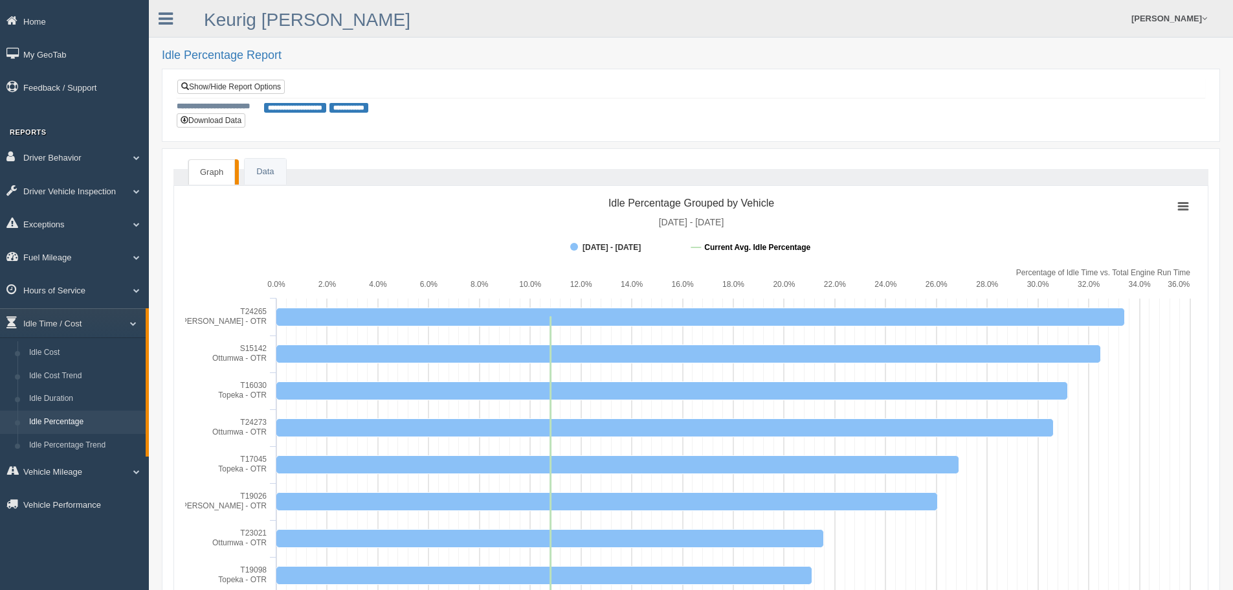
click at [770, 247] on tspan "Current Avg. Idle Percentage" at bounding box center [757, 247] width 106 height 9
click at [736, 245] on tspan "Current Avg. Idle Percentage" at bounding box center [757, 247] width 106 height 9
click at [737, 245] on tspan "Current Avg. Idle Percentage" at bounding box center [757, 247] width 106 height 9
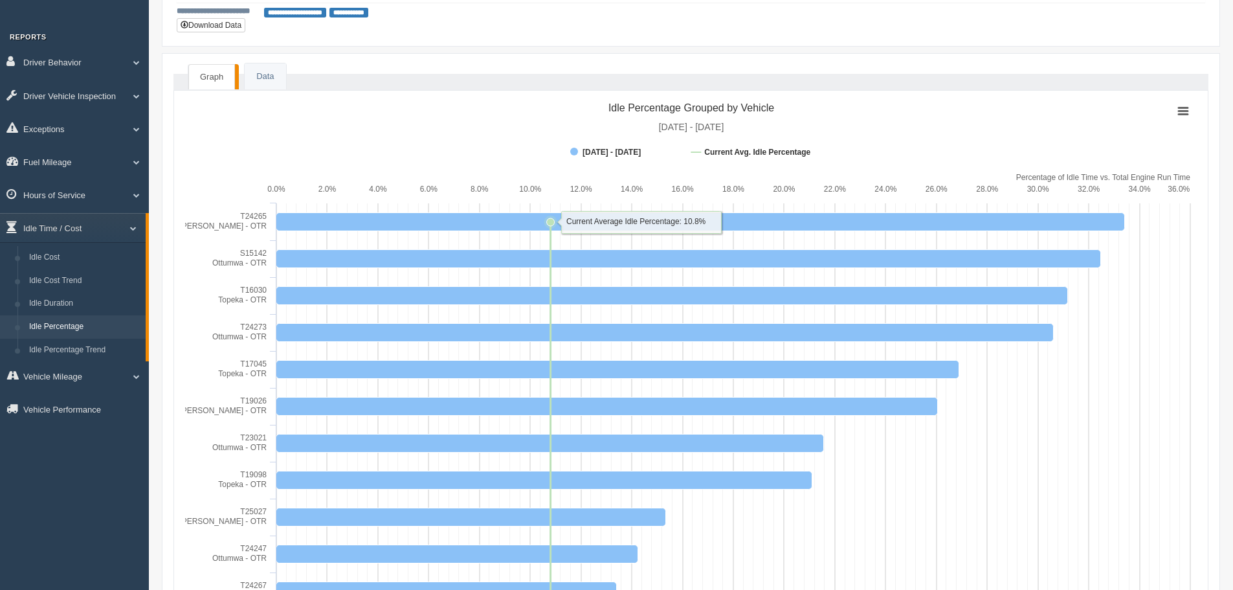
scroll to position [129, 0]
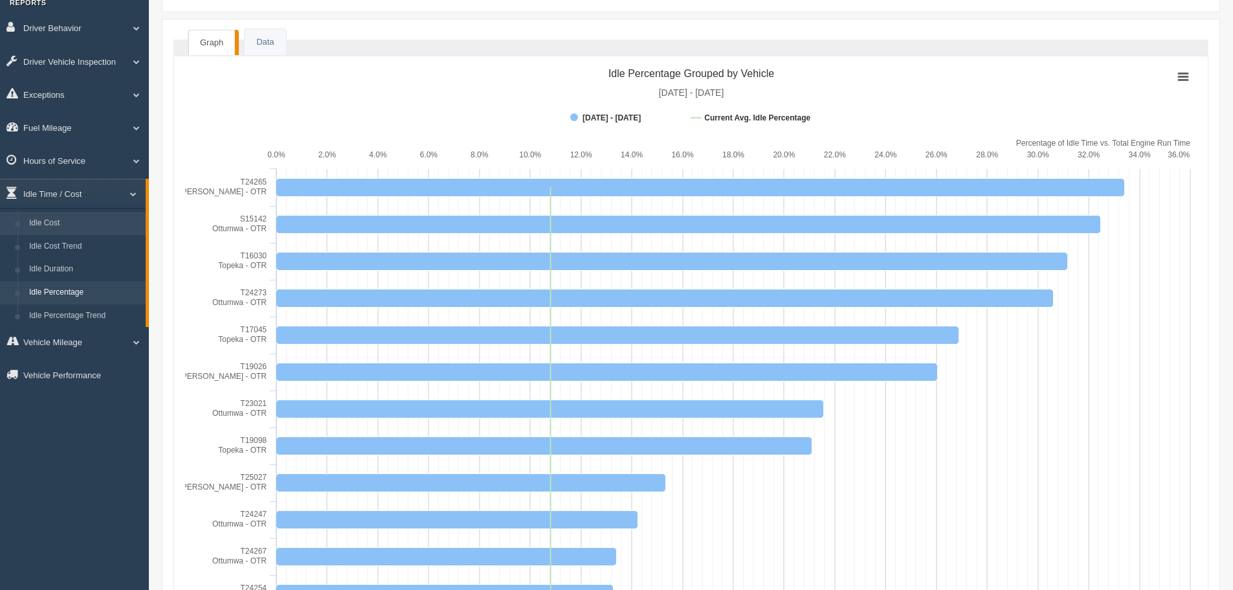
click at [51, 223] on link "Idle Cost" at bounding box center [84, 223] width 122 height 23
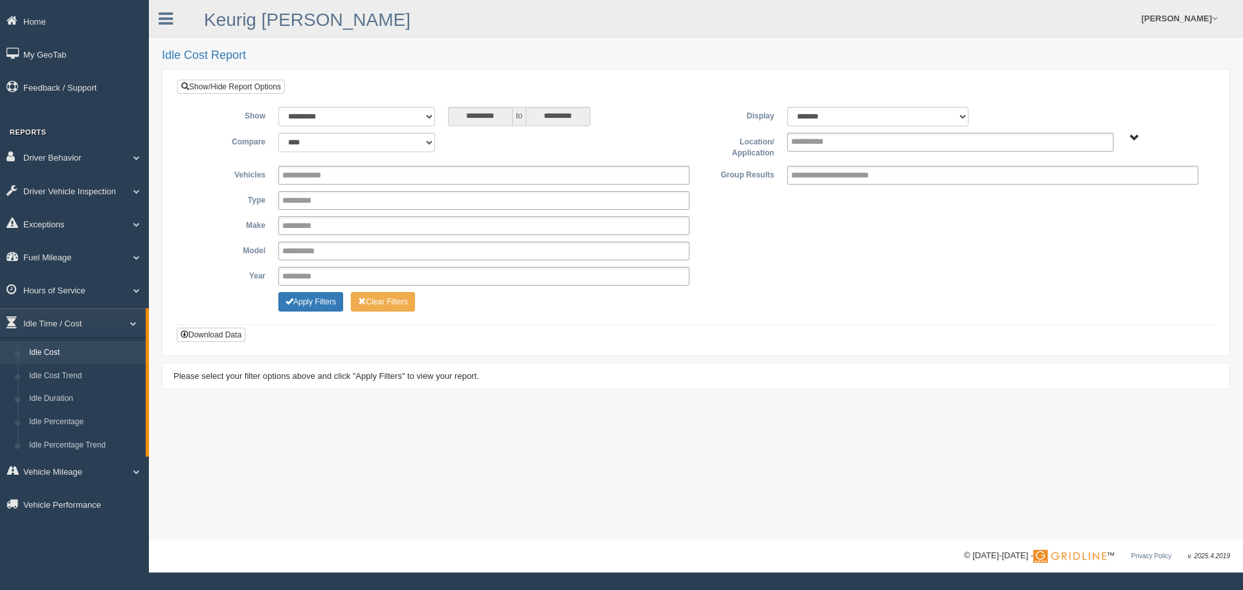
click at [1131, 139] on span "Plains - OTR" at bounding box center [1135, 138] width 10 height 10
click at [1096, 183] on button "Plains - OTR" at bounding box center [1089, 184] width 60 height 14
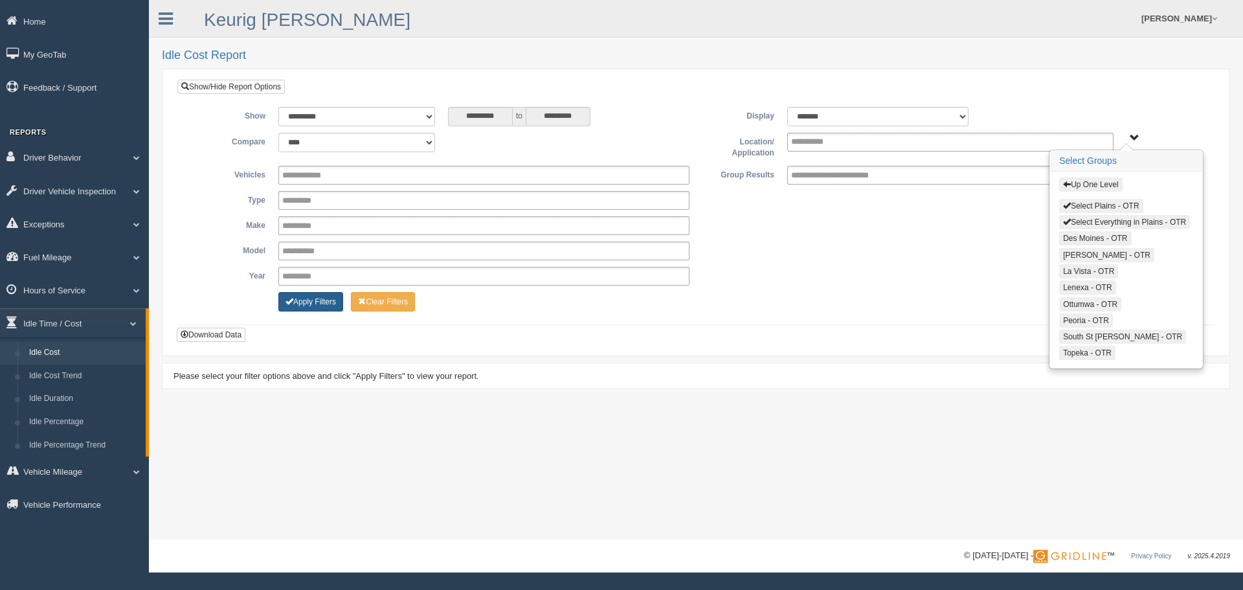
click at [304, 298] on button "Apply Filters" at bounding box center [310, 301] width 65 height 19
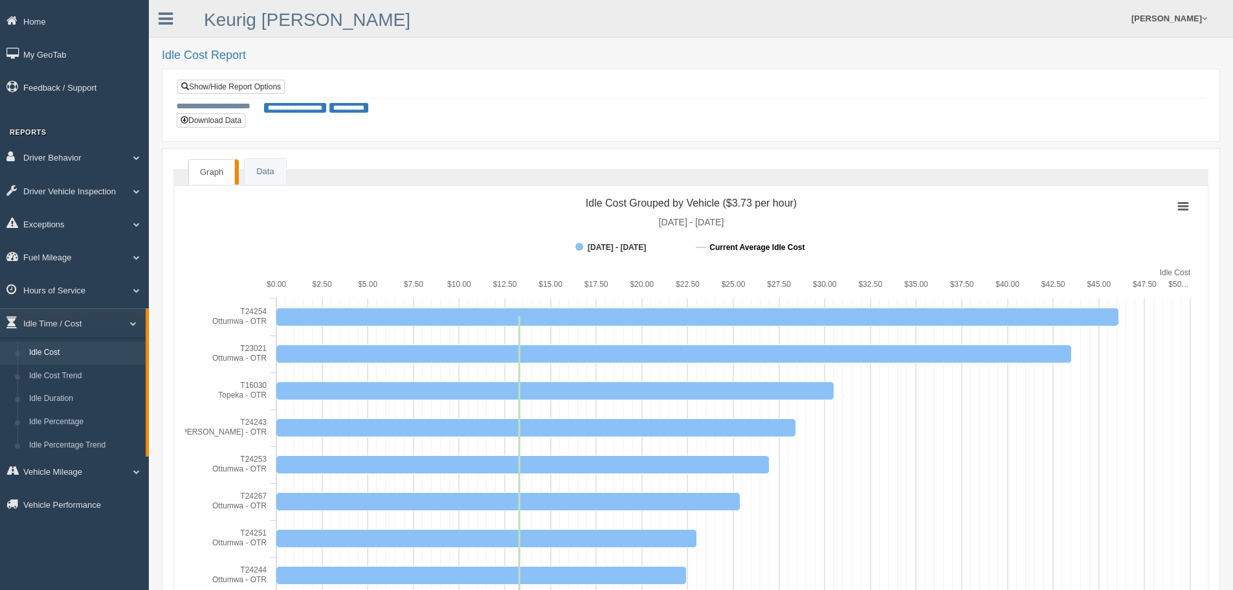
click at [768, 251] on tspan "Current Average Idle Cost" at bounding box center [756, 247] width 95 height 9
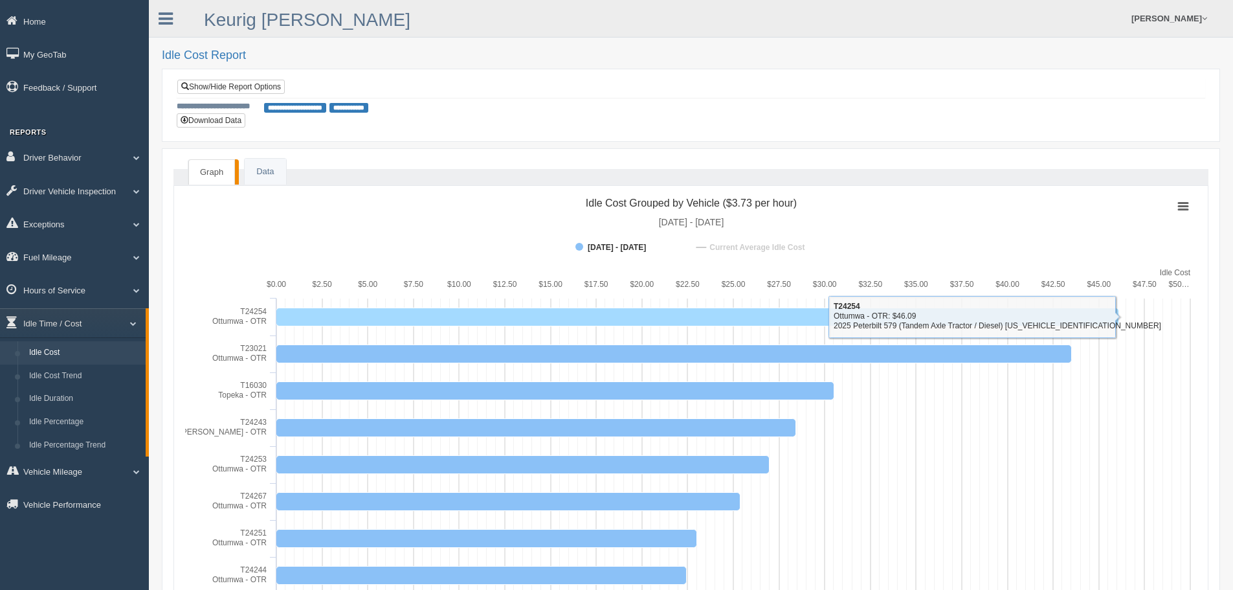
drag, startPoint x: 860, startPoint y: 311, endPoint x: 698, endPoint y: 312, distance: 162.5
click at [713, 312] on rect at bounding box center [697, 316] width 843 height 18
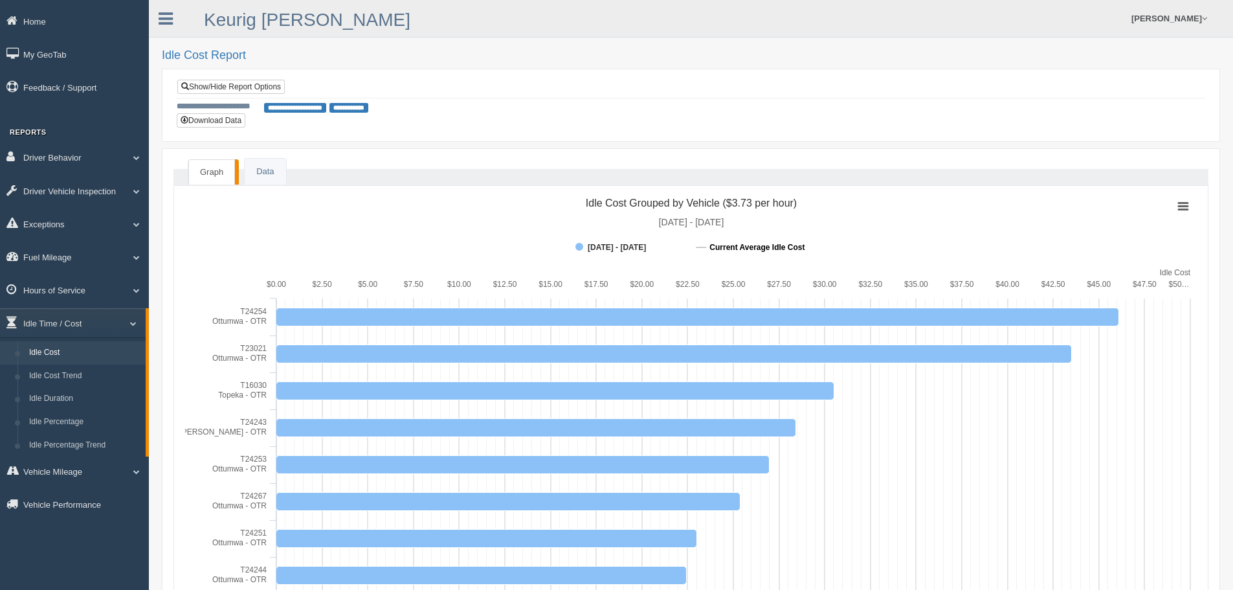
click at [721, 247] on tspan "Current Average Idle Cost" at bounding box center [756, 247] width 95 height 9
